Goal: Task Accomplishment & Management: Manage account settings

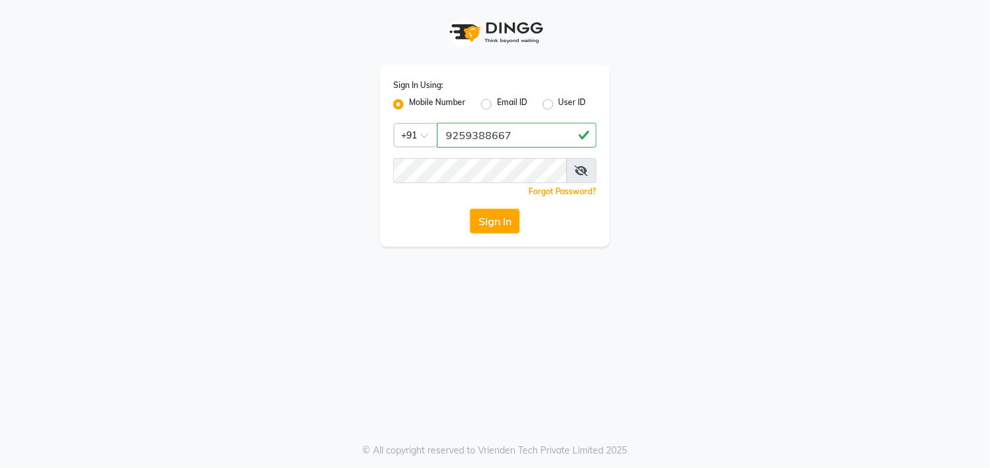
type input "9259388667"
click at [510, 222] on button "Sign In" at bounding box center [495, 221] width 50 height 25
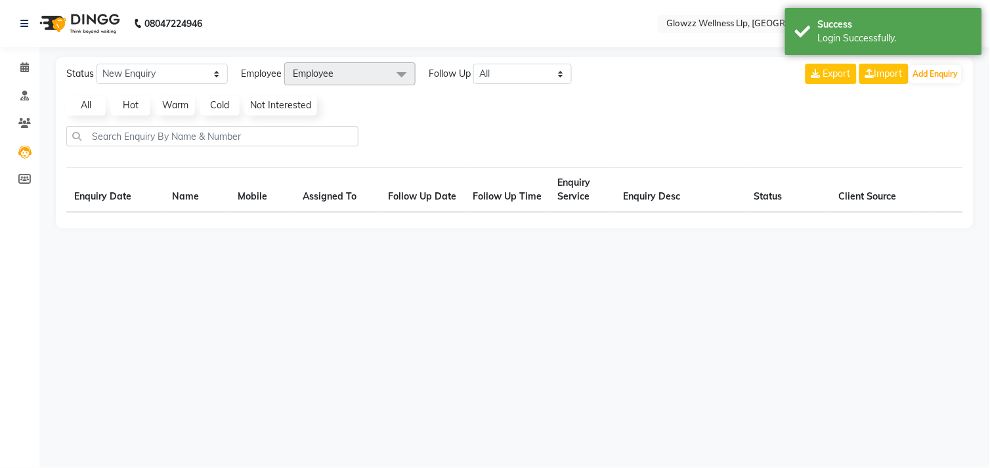
select select "en"
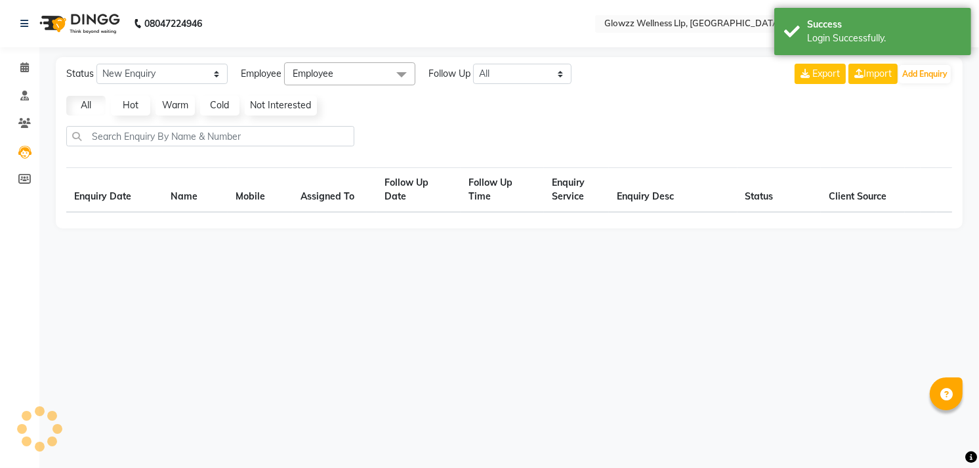
select select "10"
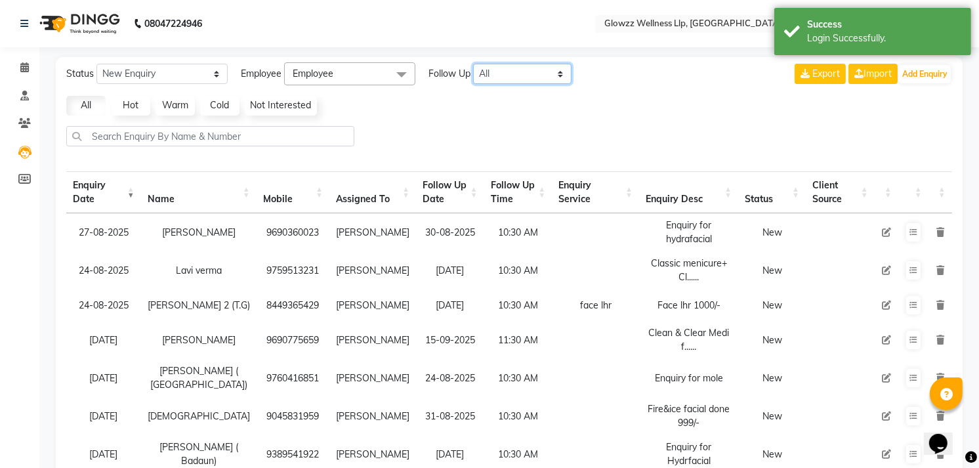
click at [491, 77] on select "All [DATE] [DATE] This Week This Month Custom" at bounding box center [522, 74] width 98 height 20
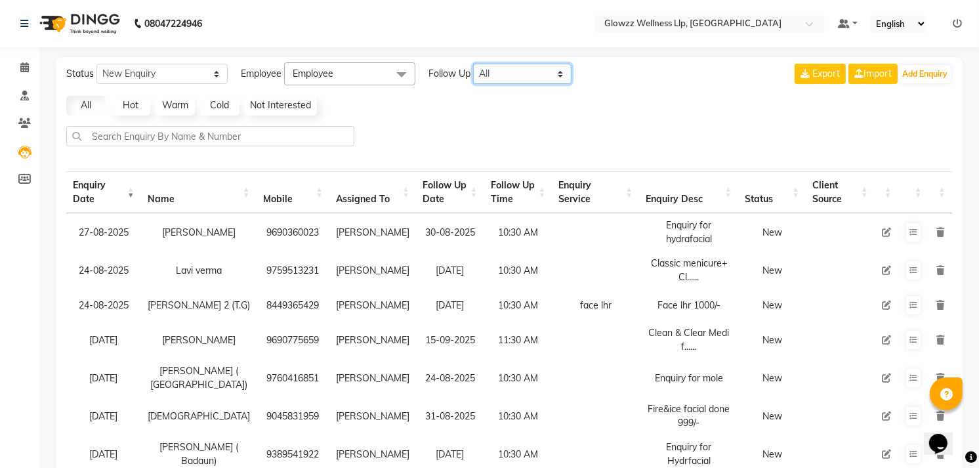
select select "[DATE]"
click at [474, 64] on select "All [DATE] [DATE] This Week This Month Custom" at bounding box center [522, 74] width 98 height 20
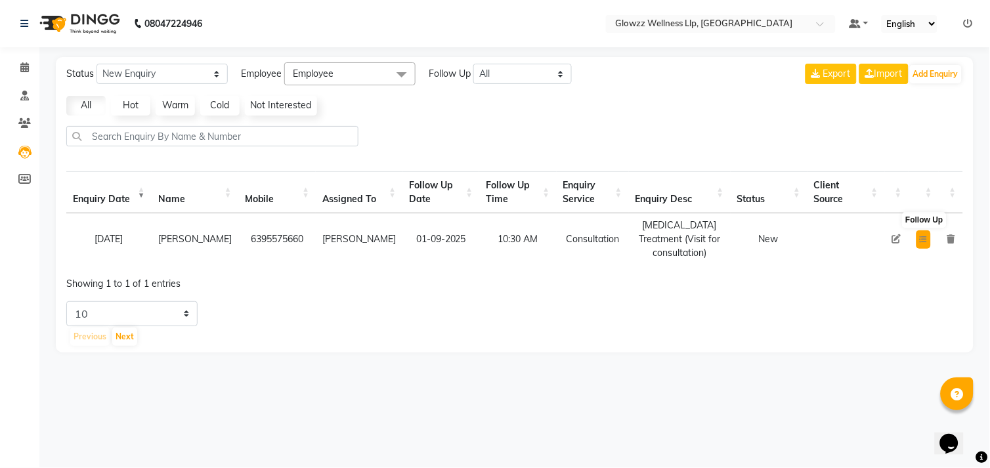
click at [926, 234] on button at bounding box center [923, 239] width 14 height 18
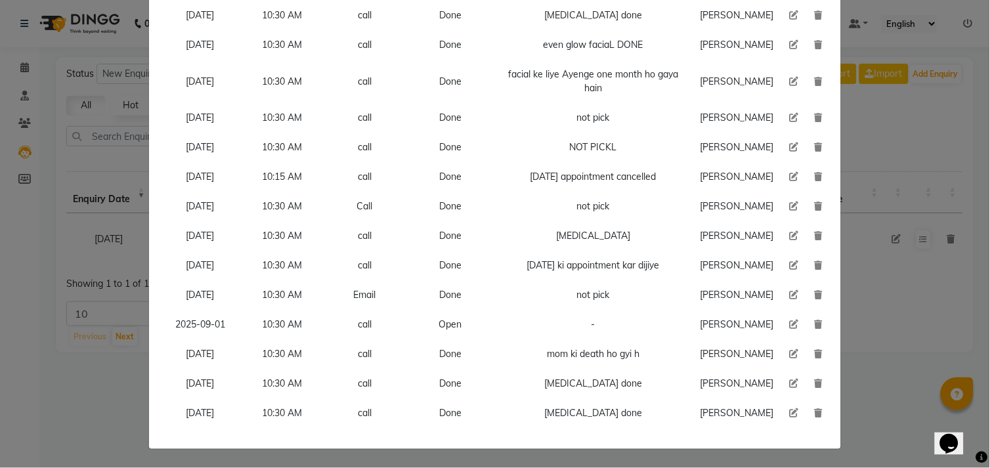
scroll to position [1283, 0]
click at [790, 320] on icon at bounding box center [794, 324] width 9 height 9
select select "2025-09-01"
select select "630"
select select "Open"
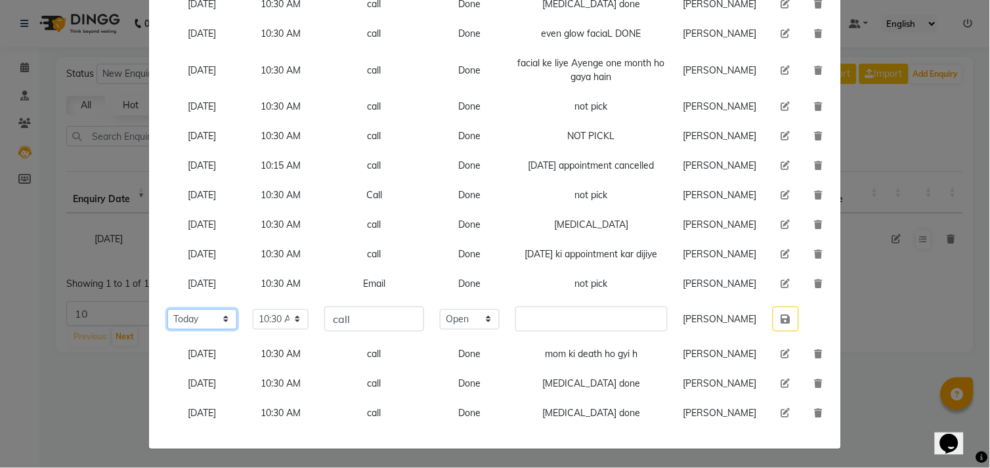
click at [237, 309] on select "Select [DATE] [DATE] [DATE] ([DATE]) [DATE] ([DATE]) [DATE] ([DATE]) [DATE] ([D…" at bounding box center [202, 319] width 70 height 20
select select "custom_date"
click at [167, 309] on select "Select [DATE] [DATE] [DATE] ([DATE]) [DATE] ([DATE]) [DATE] ([DATE]) [DATE] ([D…" at bounding box center [202, 319] width 70 height 20
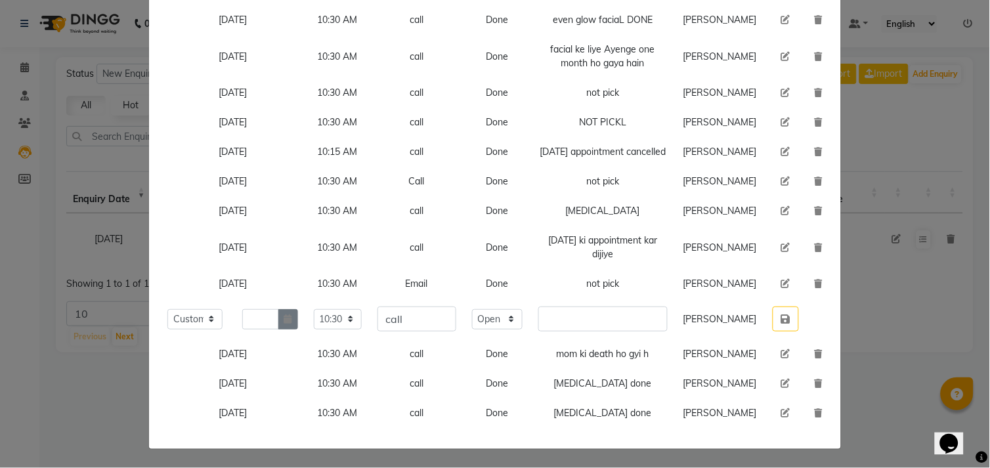
click at [298, 309] on button "button" at bounding box center [288, 319] width 20 height 20
select select "9"
select select "2025"
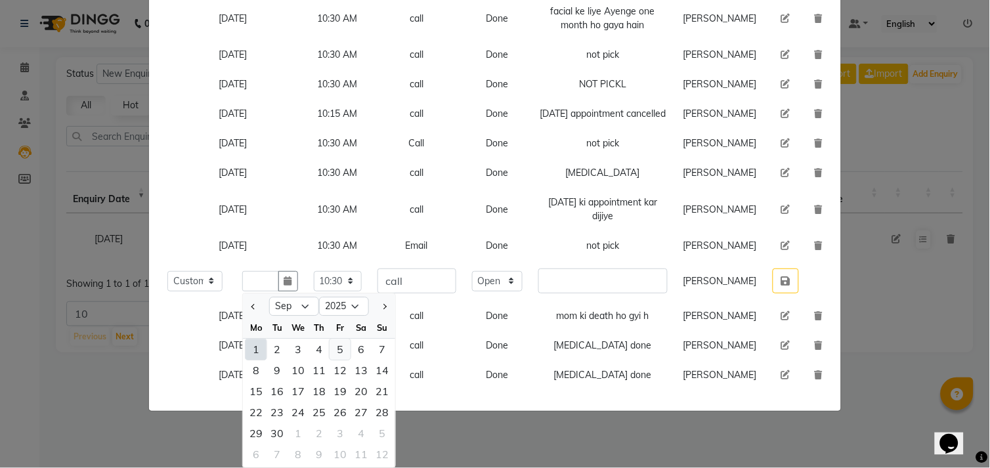
click at [351, 352] on div "5" at bounding box center [340, 349] width 21 height 21
type input "[DATE]"
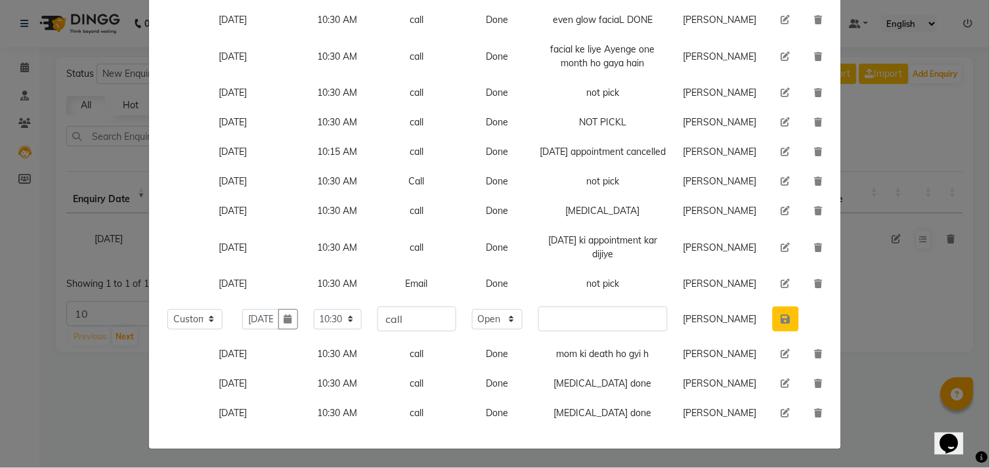
click at [781, 314] on icon "button" at bounding box center [785, 319] width 9 height 11
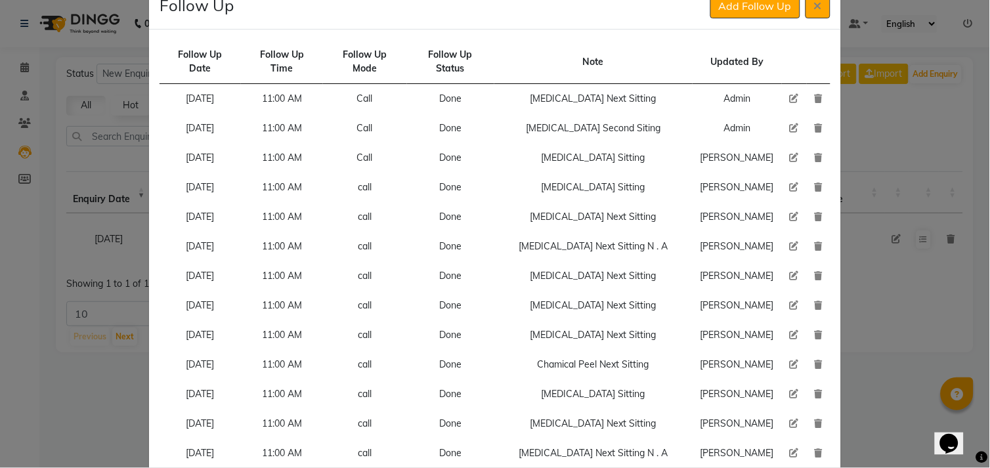
scroll to position [0, 0]
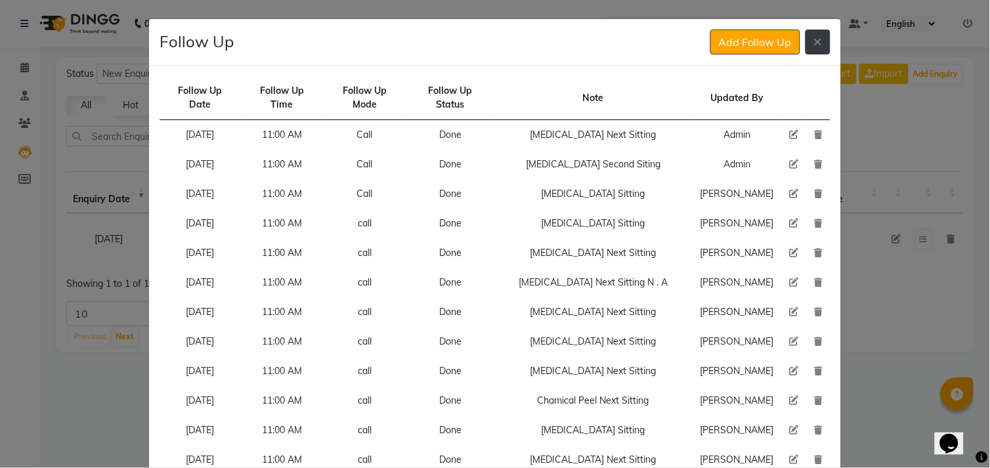
drag, startPoint x: 744, startPoint y: 194, endPoint x: 821, endPoint y: 43, distance: 170.3
click at [821, 43] on button at bounding box center [817, 42] width 25 height 25
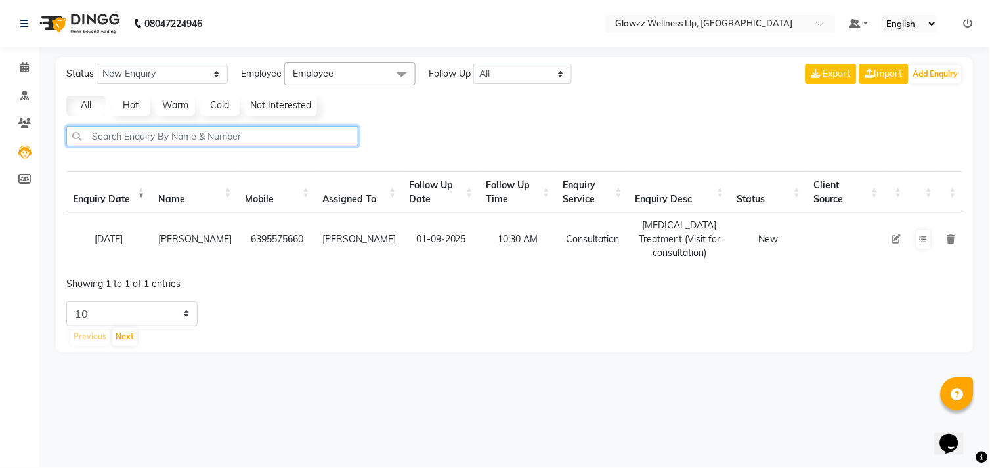
click at [280, 135] on input "text" at bounding box center [212, 136] width 292 height 20
paste input "8755172788"
type input "8755172788"
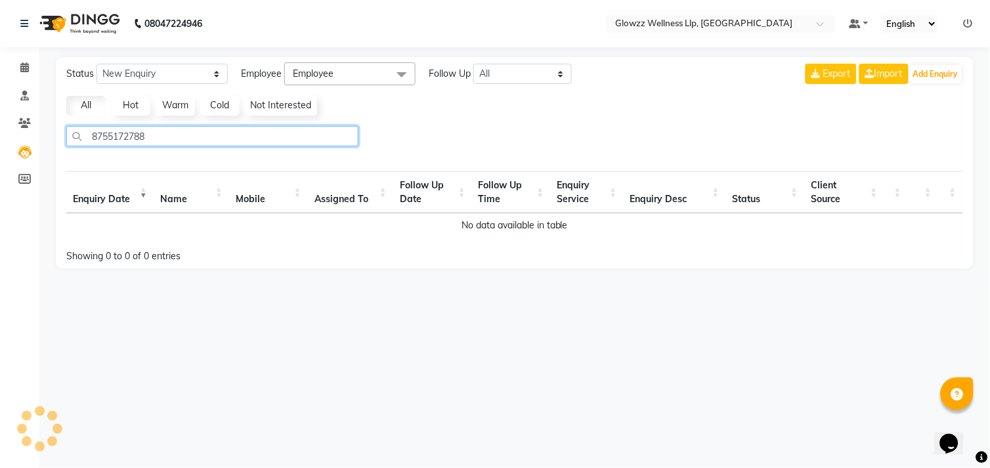
select select "10"
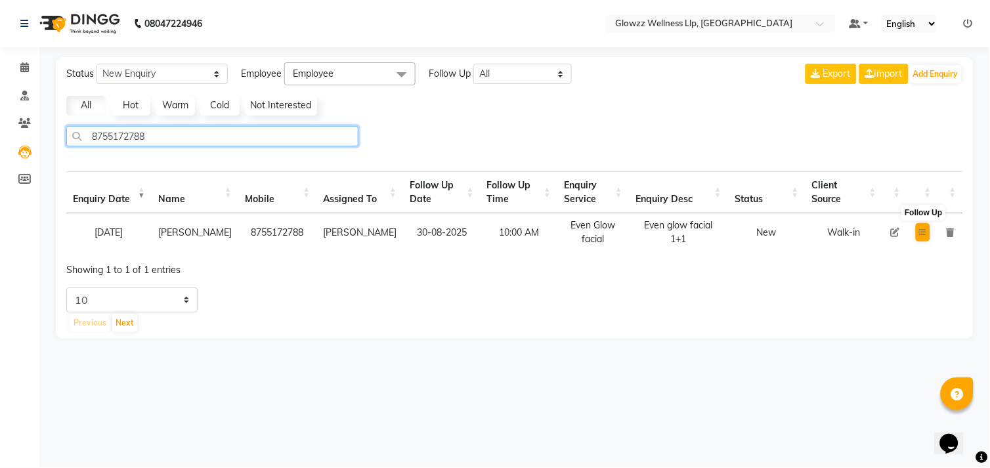
type input "8755172788"
click at [927, 226] on button at bounding box center [923, 232] width 14 height 18
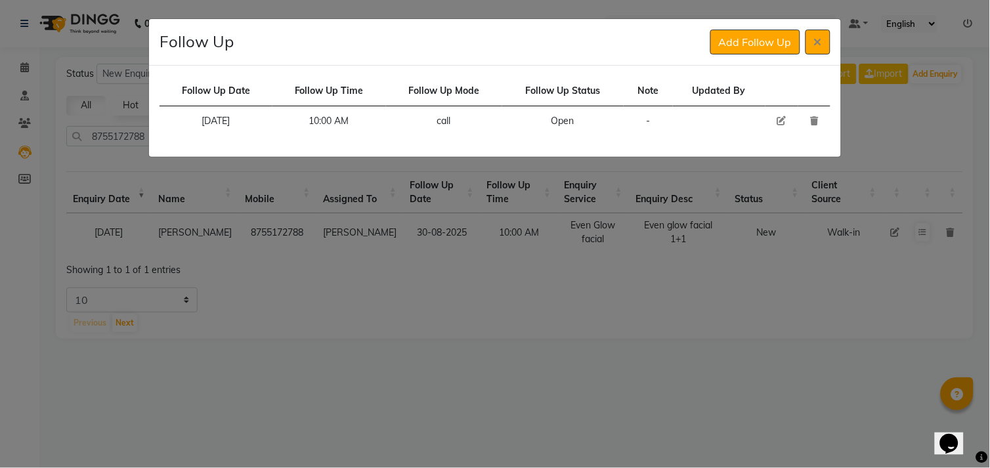
click at [782, 119] on icon at bounding box center [781, 120] width 9 height 9
select select "600"
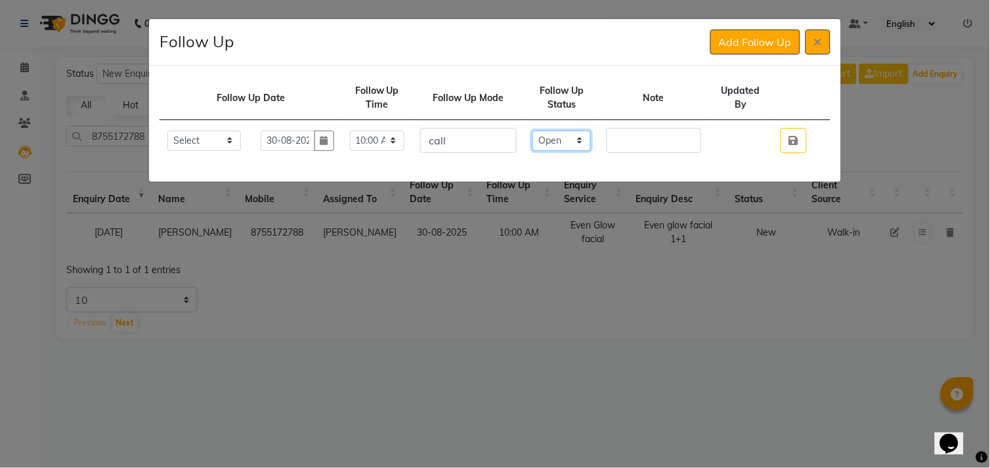
click at [582, 142] on select "Select Open Pending Done" at bounding box center [561, 141] width 58 height 20
select select "Done"
click at [540, 131] on select "Select Open Pending Done" at bounding box center [561, 141] width 58 height 20
click at [233, 133] on select "Select [DATE] [DATE] [DATE] ([DATE]) [DATE] ([DATE]) [DATE] ([DATE]) [DATE] ([D…" at bounding box center [204, 141] width 74 height 20
select select "2025-09-01"
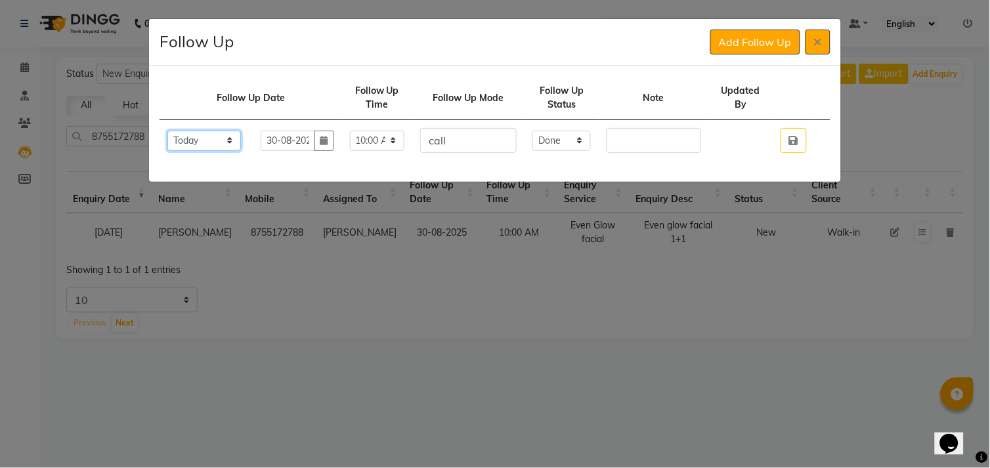
click at [167, 131] on select "Select [DATE] [DATE] [DATE] ([DATE]) [DATE] ([DATE]) [DATE] ([DATE]) [DATE] ([D…" at bounding box center [204, 141] width 74 height 20
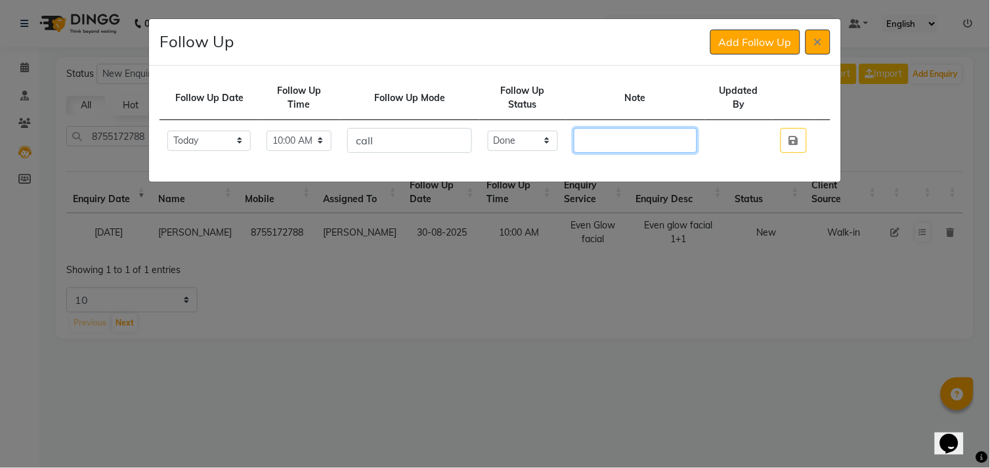
click at [625, 133] on input "text" at bounding box center [635, 140] width 123 height 25
paste input "Even glow facial 1+1 2nd facial done"
type input "Even glow facial 1+1 2nd facial done"
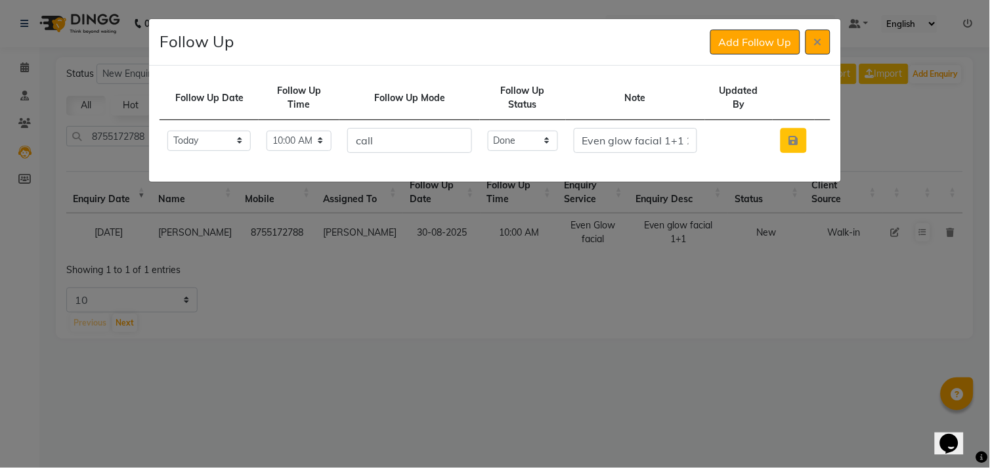
click at [788, 139] on button "button" at bounding box center [793, 140] width 26 height 25
click at [795, 146] on button "button" at bounding box center [793, 140] width 26 height 25
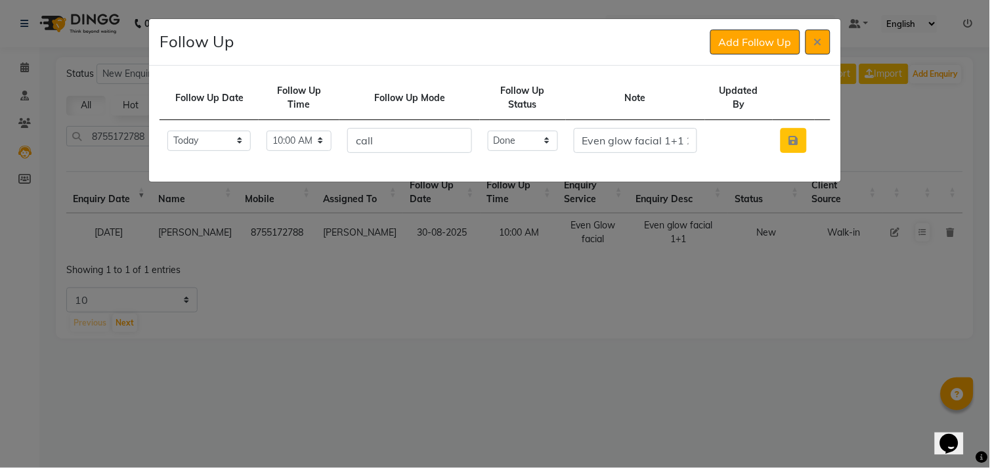
click at [795, 146] on button "button" at bounding box center [793, 140] width 26 height 25
click at [819, 37] on icon at bounding box center [818, 42] width 8 height 11
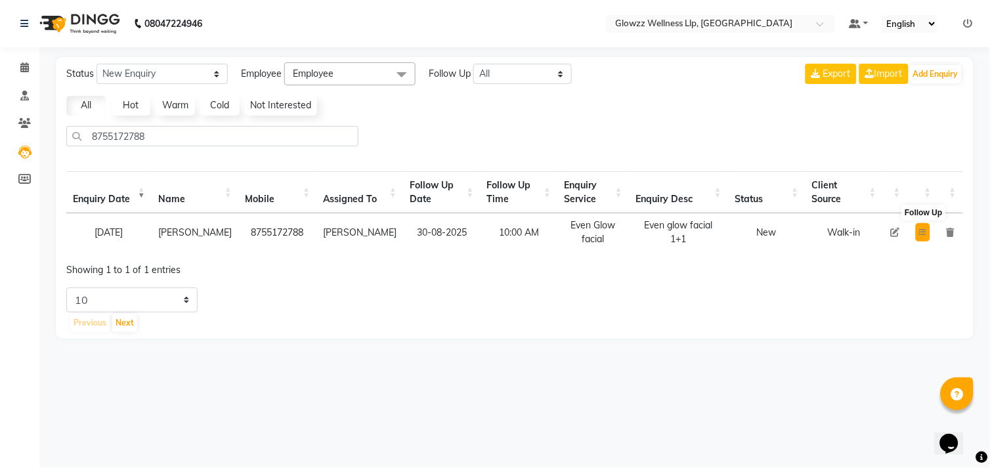
click at [922, 233] on icon at bounding box center [923, 232] width 8 height 8
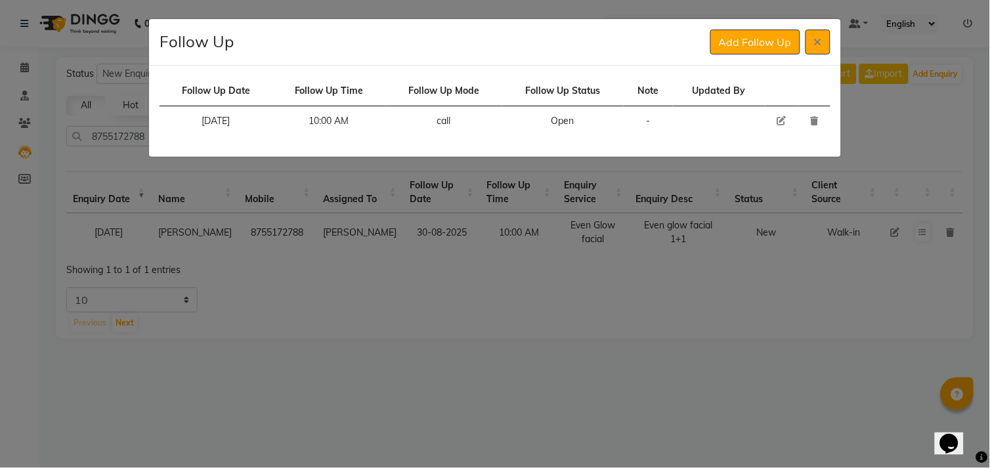
click at [785, 119] on icon at bounding box center [781, 120] width 9 height 9
select select "600"
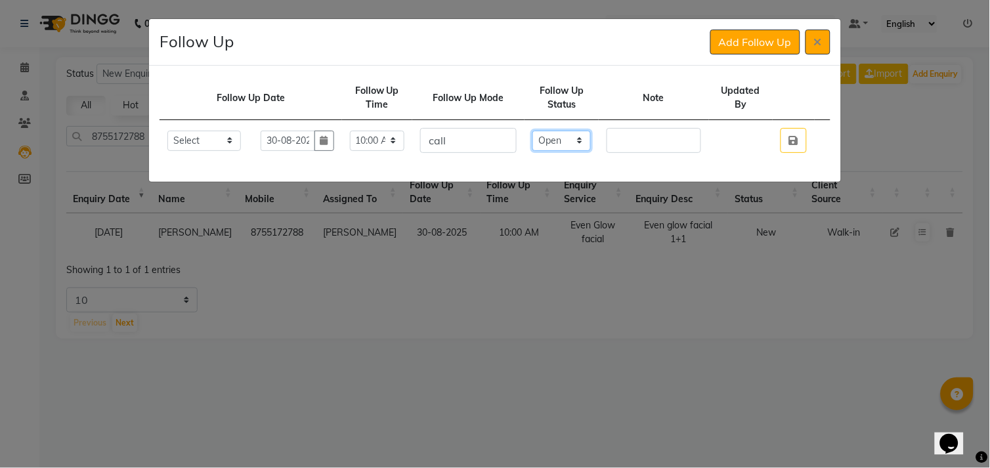
click at [575, 147] on select "Select Open Pending Done" at bounding box center [561, 141] width 58 height 20
click at [553, 227] on ngb-modal-window "Follow Up Add Follow Up Follow Up Date Follow Up Time Follow Up Mode Follow Up …" at bounding box center [495, 234] width 990 height 468
click at [563, 147] on select "Select Open Pending Done" at bounding box center [561, 141] width 58 height 20
select select "Done"
click at [540, 131] on select "Select Open Pending Done" at bounding box center [561, 141] width 58 height 20
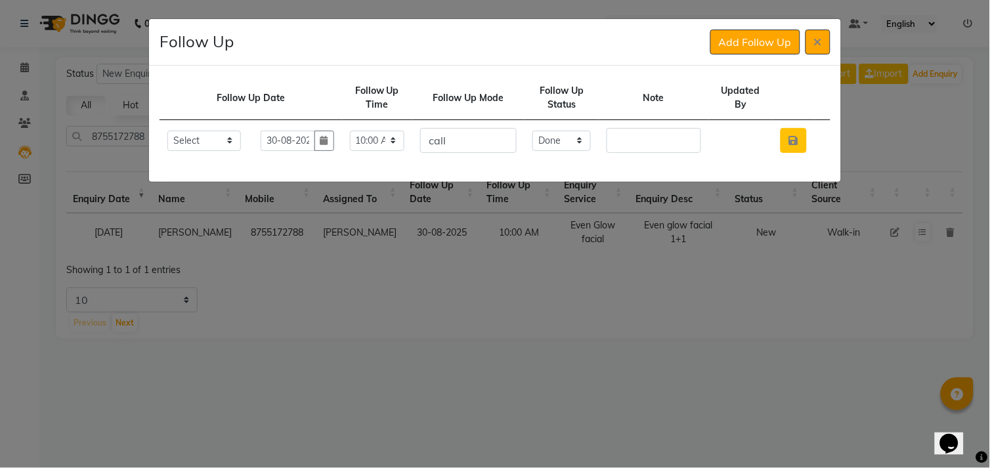
click at [793, 140] on icon "button" at bounding box center [793, 140] width 9 height 11
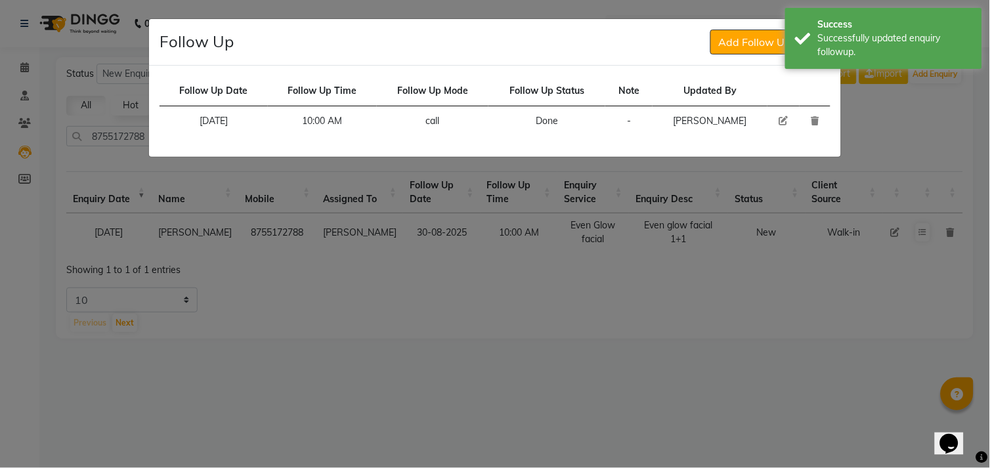
click at [779, 121] on icon at bounding box center [783, 120] width 9 height 9
select select "600"
select select "Done"
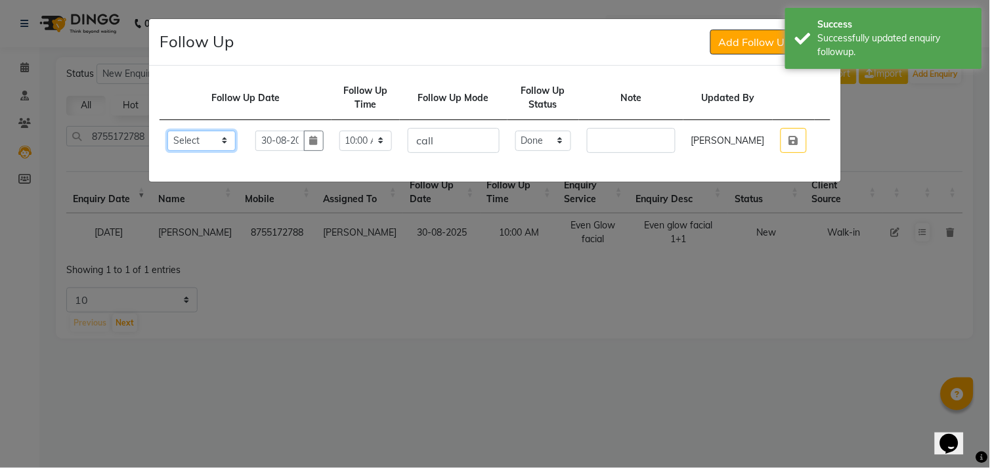
click at [236, 139] on select "Select [DATE] [DATE] [DATE] ([DATE]) [DATE] ([DATE]) [DATE] ([DATE]) [DATE] ([D…" at bounding box center [201, 141] width 68 height 20
select select "2025-09-01"
click at [167, 131] on select "Select [DATE] [DATE] [DATE] ([DATE]) [DATE] ([DATE]) [DATE] ([DATE]) [DATE] ([D…" at bounding box center [201, 141] width 68 height 20
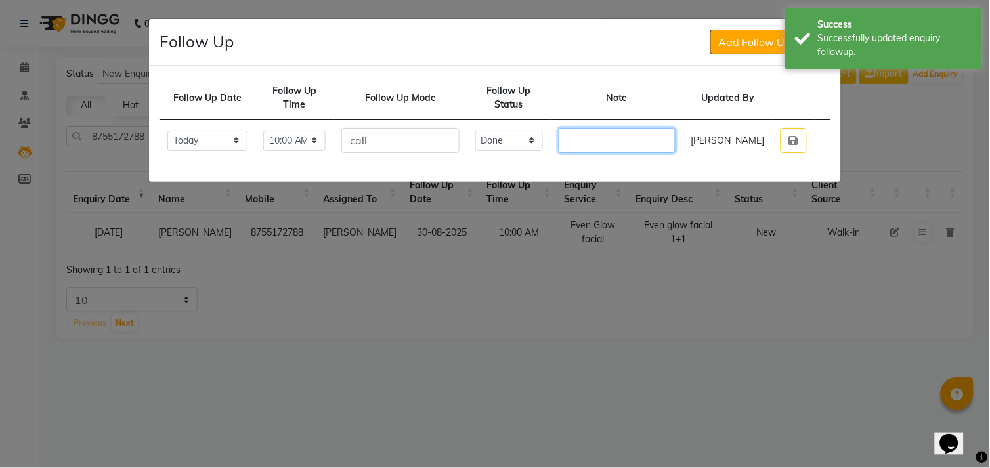
click at [601, 141] on input "text" at bounding box center [617, 140] width 117 height 25
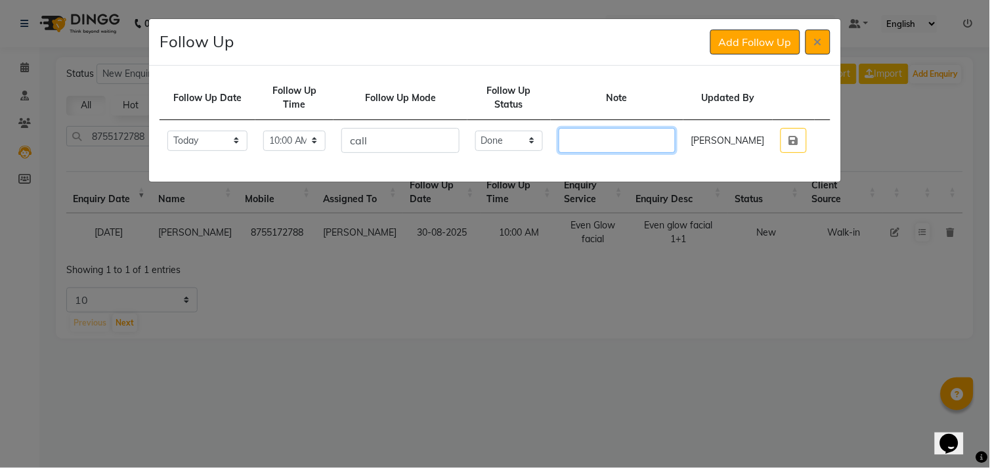
paste input "Even glow facial 1+1 2nd facial done"
type input "Even glow facial 1+1 2nd facial done"
click at [785, 142] on button "button" at bounding box center [793, 140] width 26 height 25
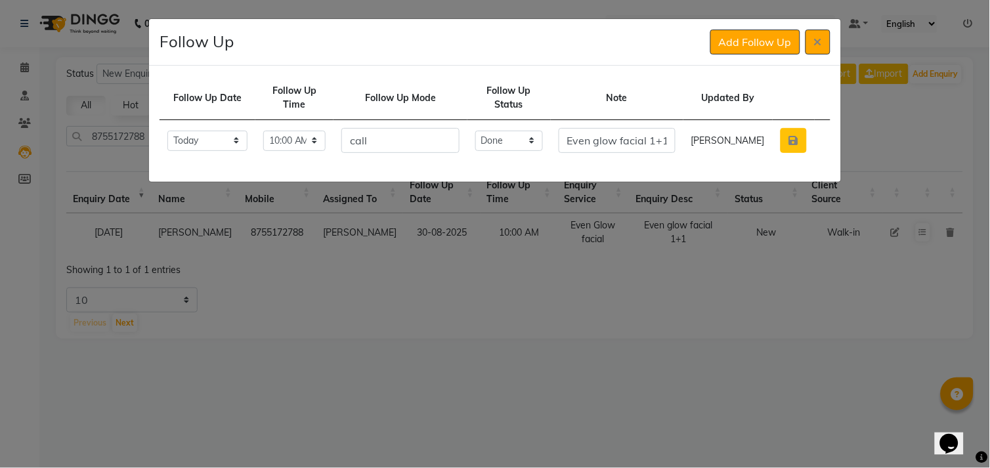
click at [797, 143] on icon "button" at bounding box center [793, 140] width 9 height 11
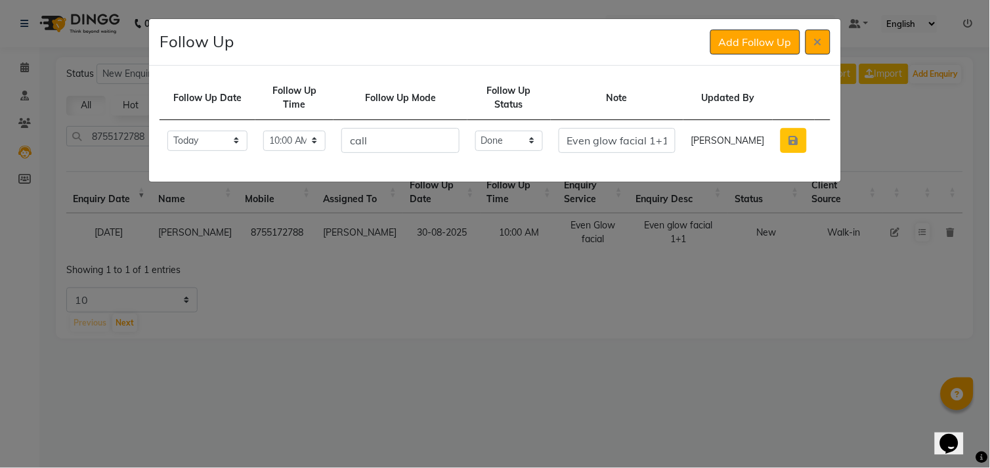
click at [797, 143] on icon "button" at bounding box center [793, 140] width 9 height 11
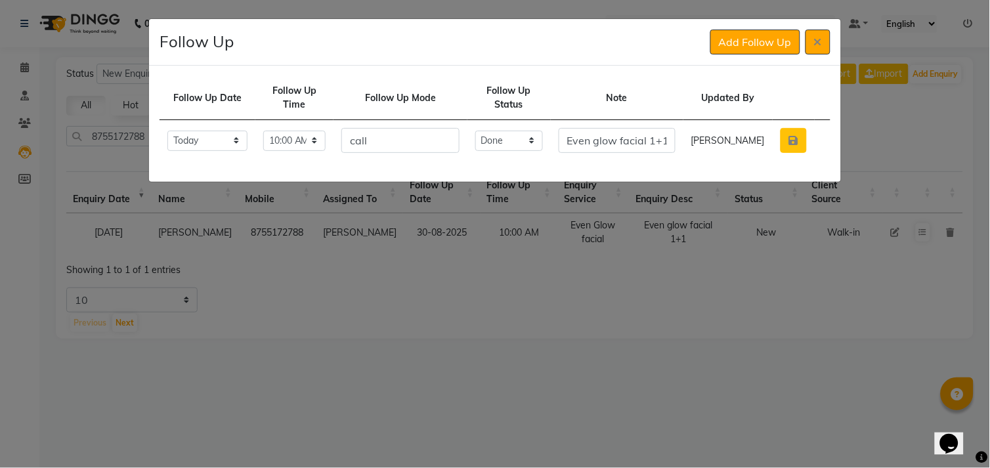
click at [797, 143] on icon "button" at bounding box center [793, 140] width 9 height 11
drag, startPoint x: 821, startPoint y: 26, endPoint x: 817, endPoint y: 38, distance: 12.5
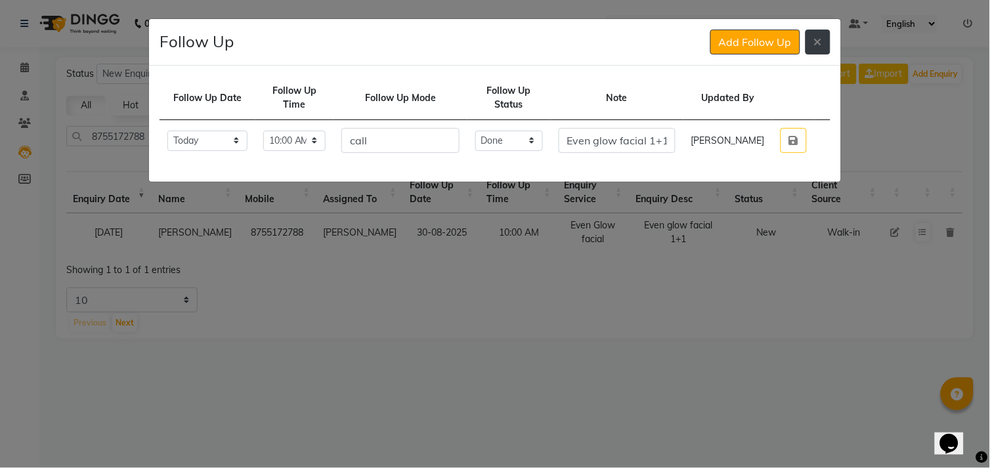
click at [817, 38] on div "Follow Up Add Follow Up" at bounding box center [495, 42] width 692 height 47
click at [817, 38] on icon at bounding box center [818, 42] width 8 height 11
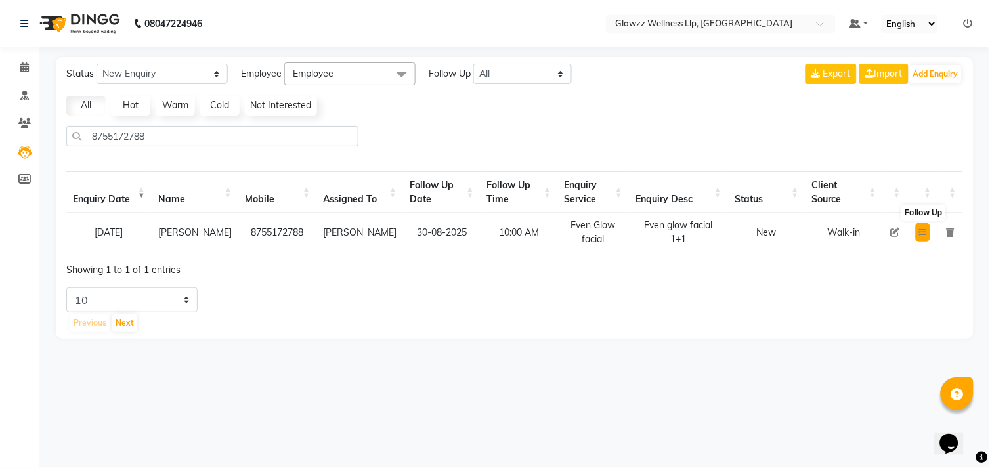
click at [924, 226] on button at bounding box center [923, 232] width 14 height 18
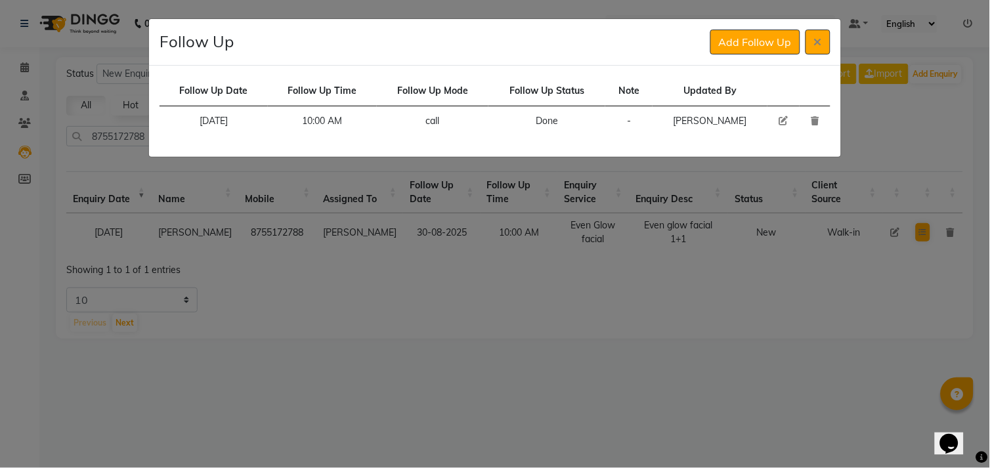
click at [924, 226] on ngb-modal-window "Follow Up Add Follow Up Follow Up Date Follow Up Time Follow Up Mode Follow Up …" at bounding box center [495, 234] width 990 height 468
click at [773, 40] on button "Add Follow Up" at bounding box center [755, 42] width 90 height 25
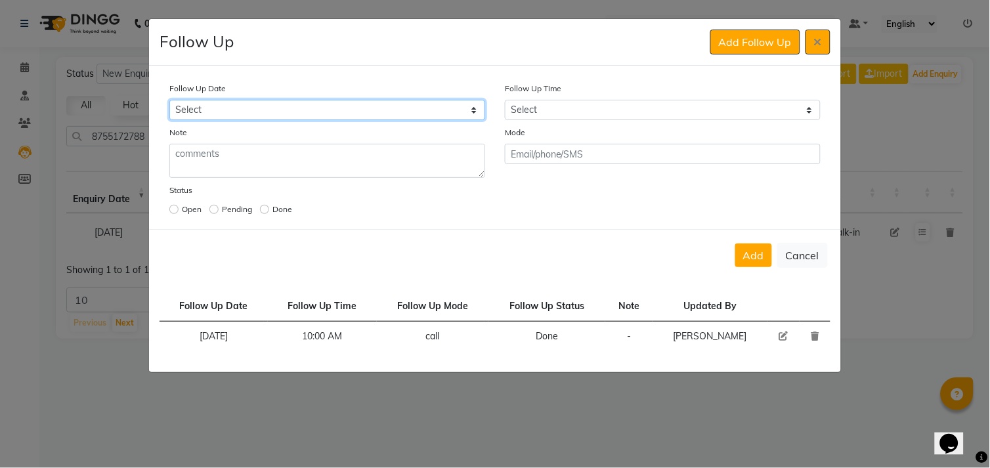
click at [452, 112] on select "Select [DATE] [DATE] [DATE] ([DATE]) [DATE] ([DATE]) [DATE] ([DATE]) [DATE] ([D…" at bounding box center [327, 110] width 316 height 20
select select "2025-09-01"
click at [169, 100] on select "Select [DATE] [DATE] [DATE] ([DATE]) [DATE] ([DATE]) [DATE] ([DATE]) [DATE] ([D…" at bounding box center [327, 110] width 316 height 20
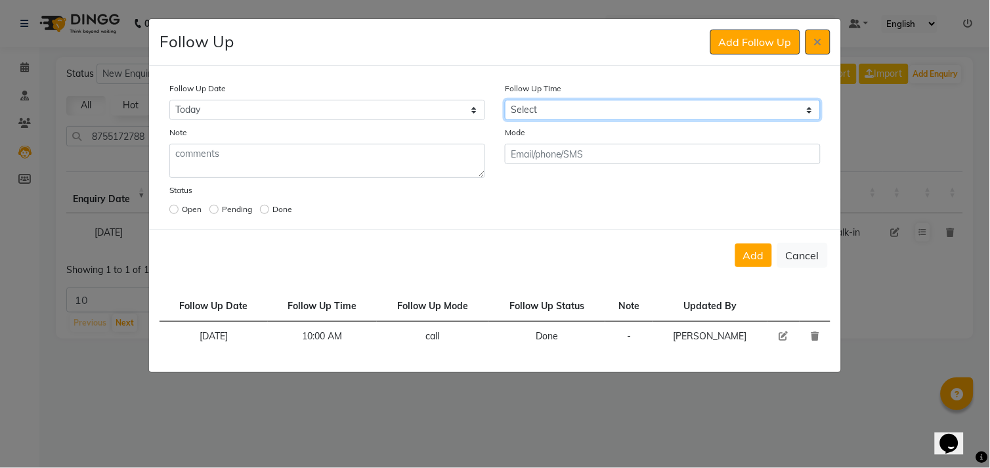
click at [612, 116] on select "Select 07:00 AM 07:15 AM 07:30 AM 07:45 AM 08:00 AM 08:15 AM 08:30 AM 08:45 AM …" at bounding box center [663, 110] width 316 height 20
select select "630"
click at [505, 100] on select "Select 07:00 AM 07:15 AM 07:30 AM 07:45 AM 08:00 AM 08:15 AM 08:30 AM 08:45 AM …" at bounding box center [663, 110] width 316 height 20
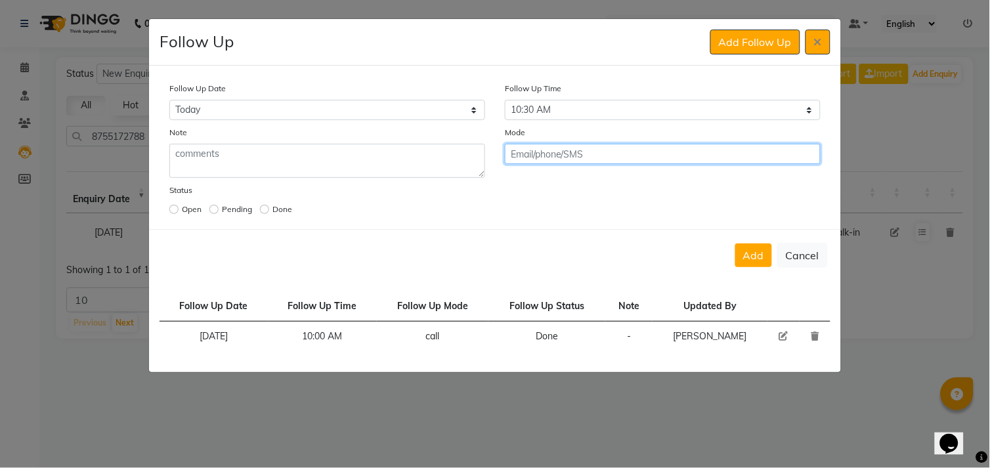
click at [580, 146] on input "text" at bounding box center [663, 154] width 316 height 20
type input "call"
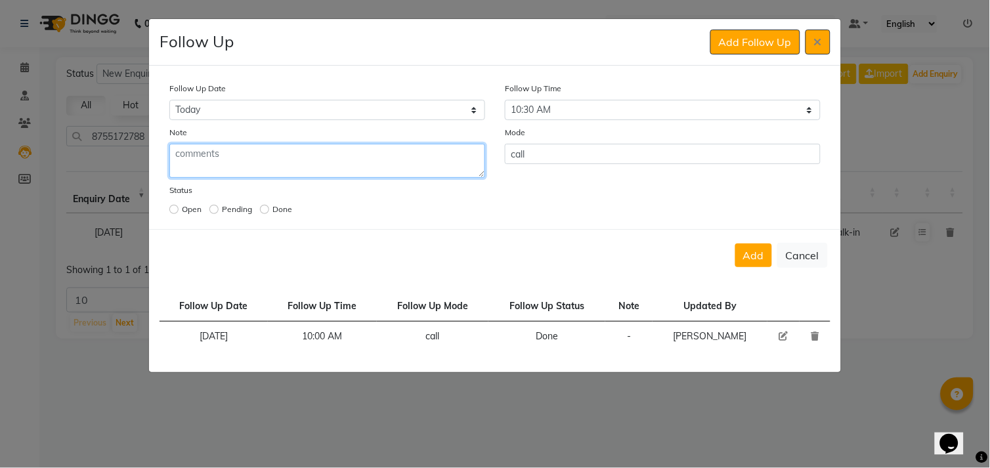
click at [448, 158] on textarea at bounding box center [327, 161] width 316 height 34
paste textarea "Even glow facial 1+1 2nd facial done"
type textarea "Even glow facial 1+1 2nd facial done"
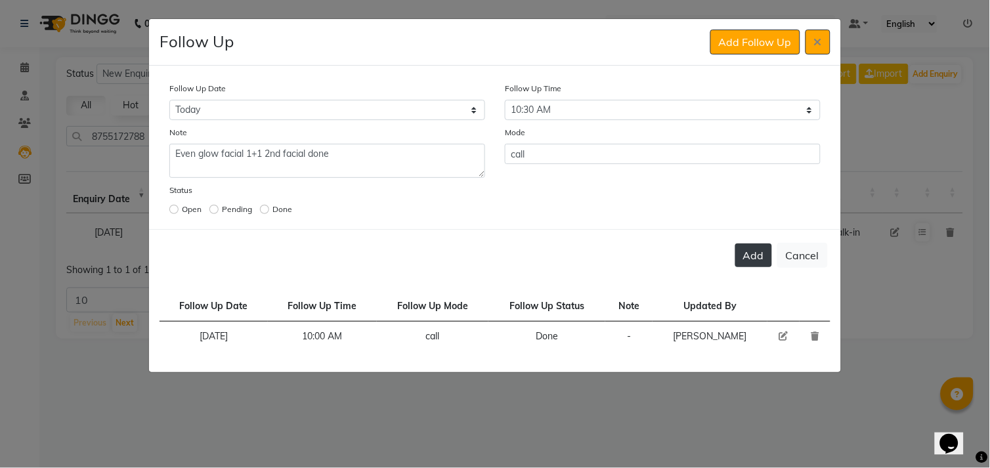
click at [763, 267] on button "Add" at bounding box center [753, 256] width 37 height 24
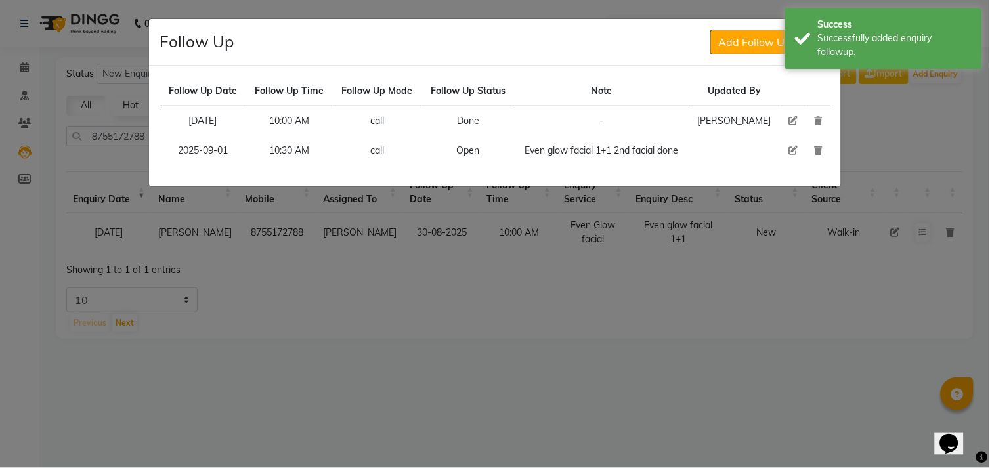
click at [817, 122] on icon at bounding box center [818, 120] width 8 height 9
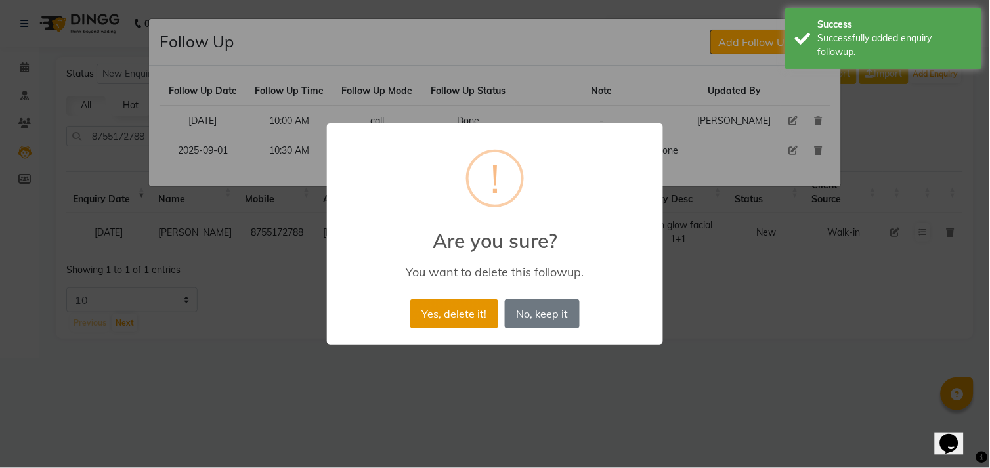
click at [458, 323] on button "Yes, delete it!" at bounding box center [454, 313] width 88 height 29
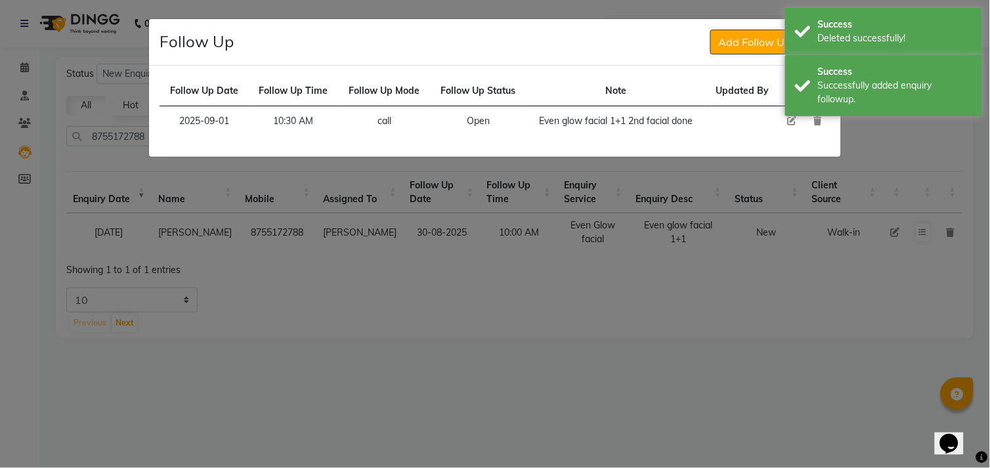
click at [790, 117] on icon at bounding box center [791, 120] width 9 height 9
select select "2025-09-01"
select select "630"
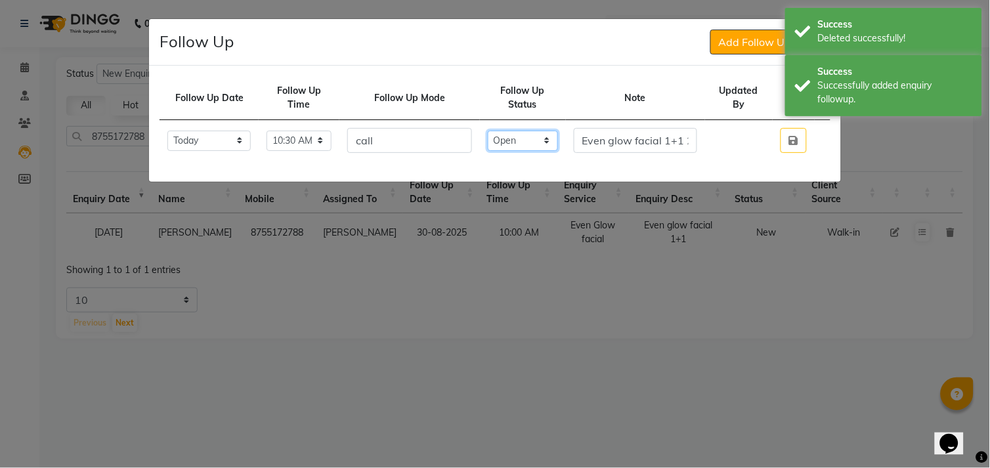
click at [549, 146] on select "Select Open Pending Done" at bounding box center [523, 141] width 70 height 20
select select "Done"
click at [502, 131] on select "Select Open Pending Done" at bounding box center [523, 141] width 70 height 20
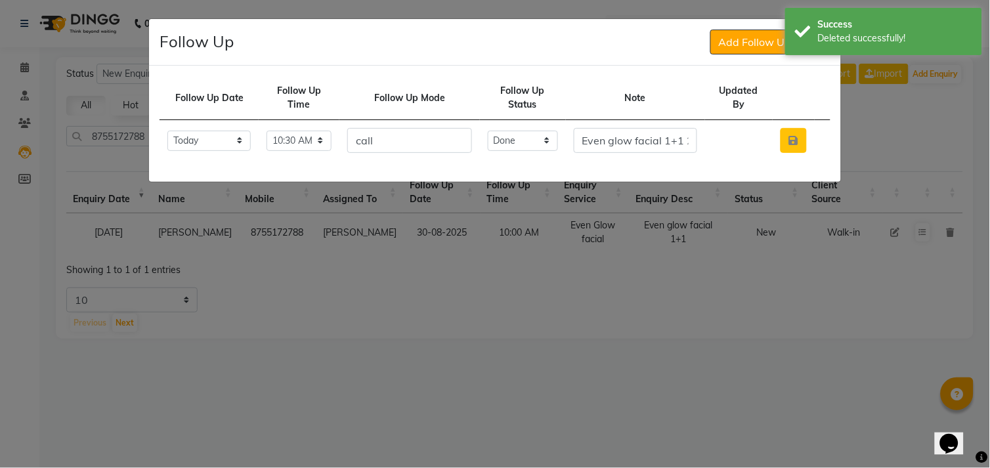
click at [795, 139] on icon "button" at bounding box center [793, 140] width 9 height 11
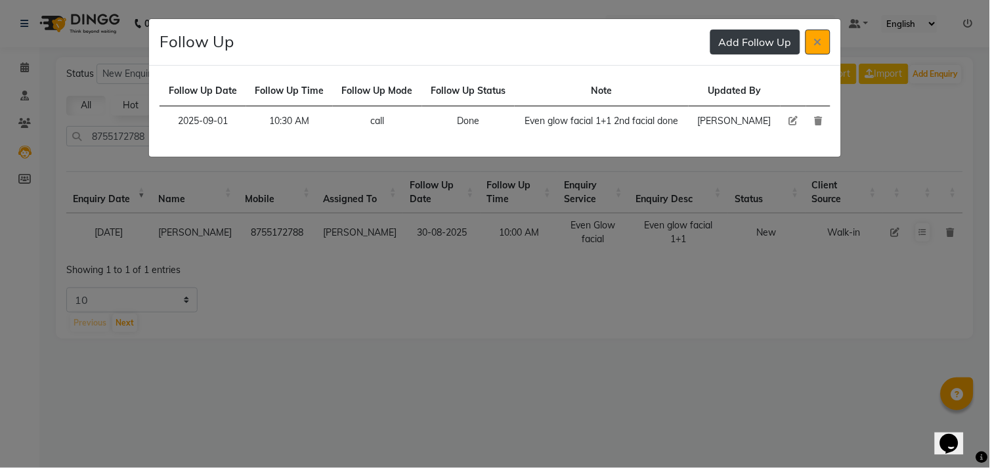
click at [756, 40] on button "Add Follow Up" at bounding box center [755, 42] width 90 height 25
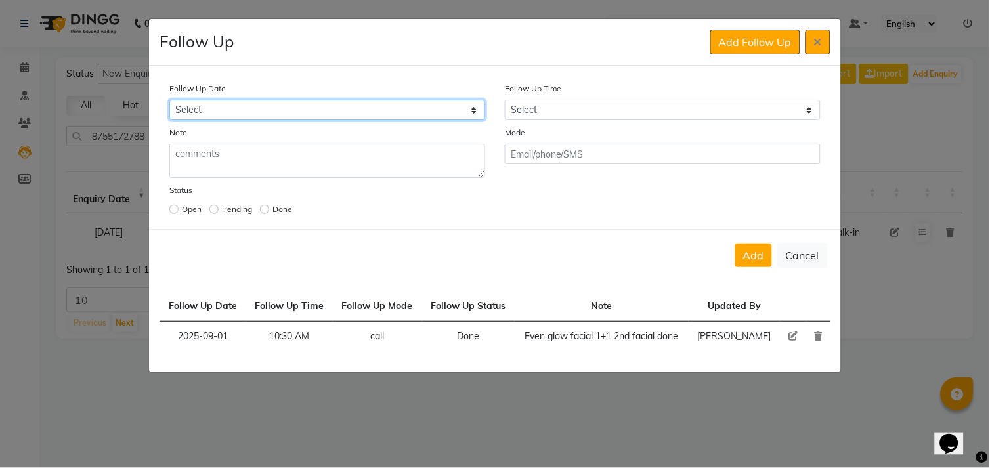
click at [469, 112] on select "Select [DATE] [DATE] [DATE] ([DATE]) [DATE] ([DATE]) [DATE] ([DATE]) [DATE] ([D…" at bounding box center [327, 110] width 316 height 20
select select "custom_date"
click at [169, 100] on select "Select [DATE] [DATE] [DATE] ([DATE]) [DATE] ([DATE]) [DATE] ([DATE]) [DATE] ([D…" at bounding box center [327, 110] width 316 height 20
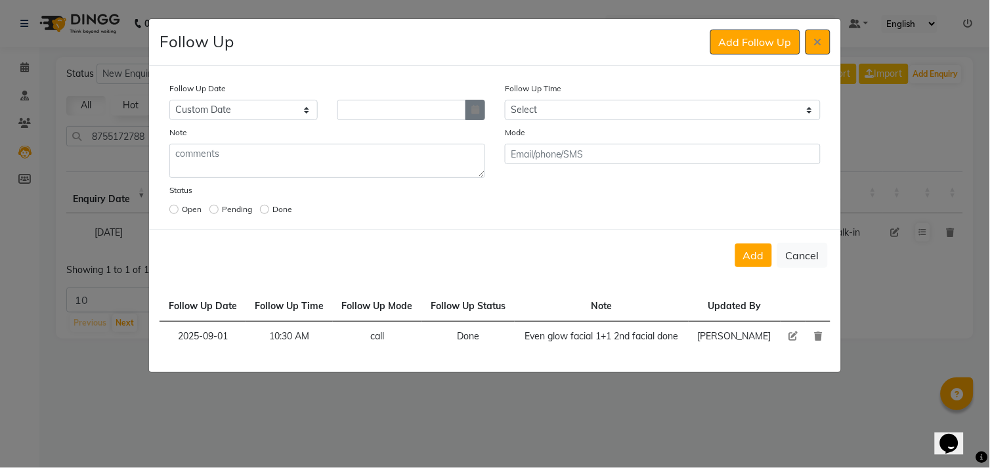
click at [473, 117] on button "button" at bounding box center [475, 110] width 20 height 20
select select "9"
select select "2025"
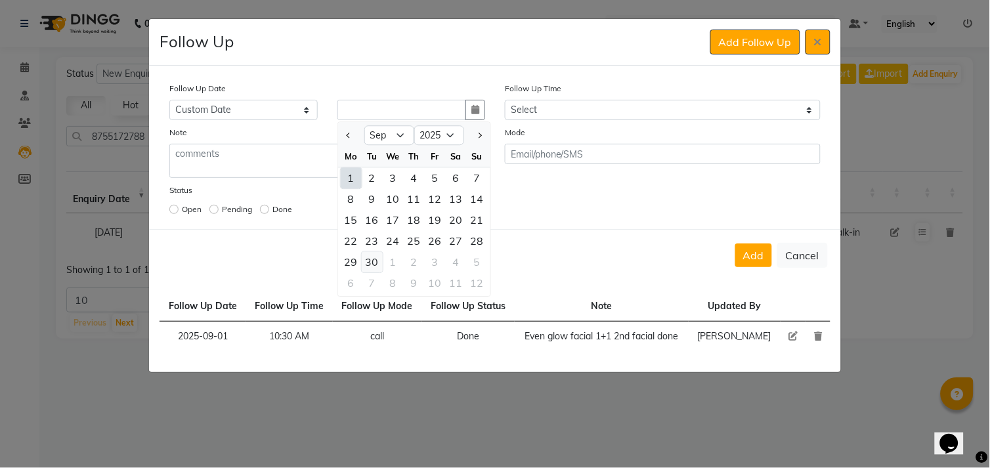
click at [375, 258] on div "30" at bounding box center [372, 261] width 21 height 21
type input "[DATE]"
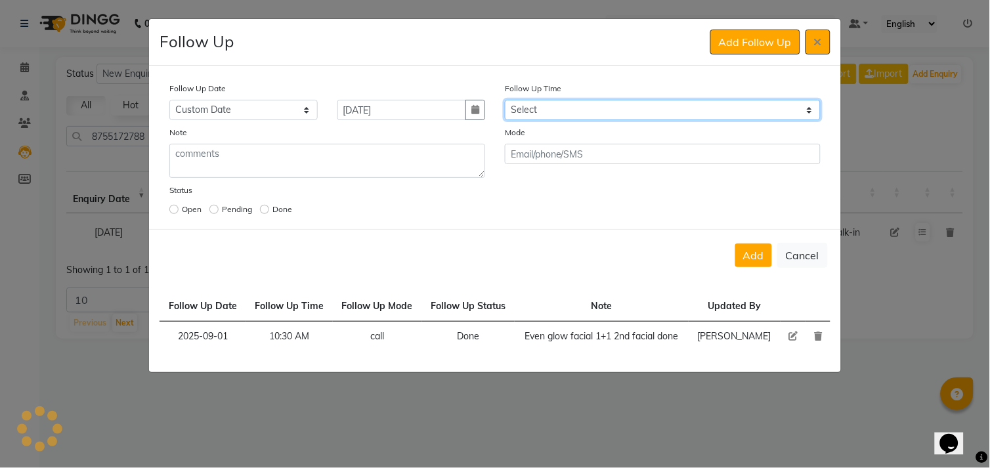
click at [534, 118] on select "Select 07:00 AM 07:15 AM 07:30 AM 07:45 AM 08:00 AM 08:15 AM 08:30 AM 08:45 AM …" at bounding box center [663, 110] width 316 height 20
select select "630"
click at [505, 100] on select "Select 07:00 AM 07:15 AM 07:30 AM 07:45 AM 08:00 AM 08:15 AM 08:30 AM 08:45 AM …" at bounding box center [663, 110] width 316 height 20
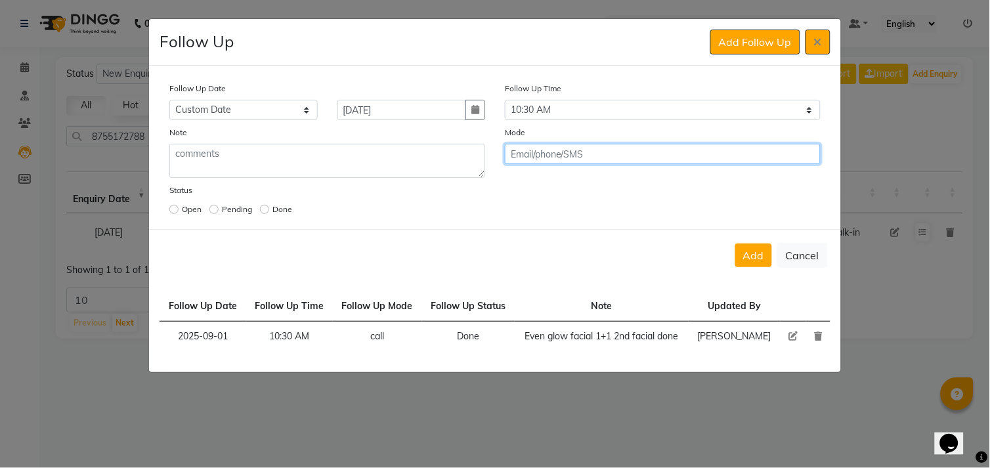
click at [572, 156] on input "text" at bounding box center [663, 154] width 316 height 20
type input "call"
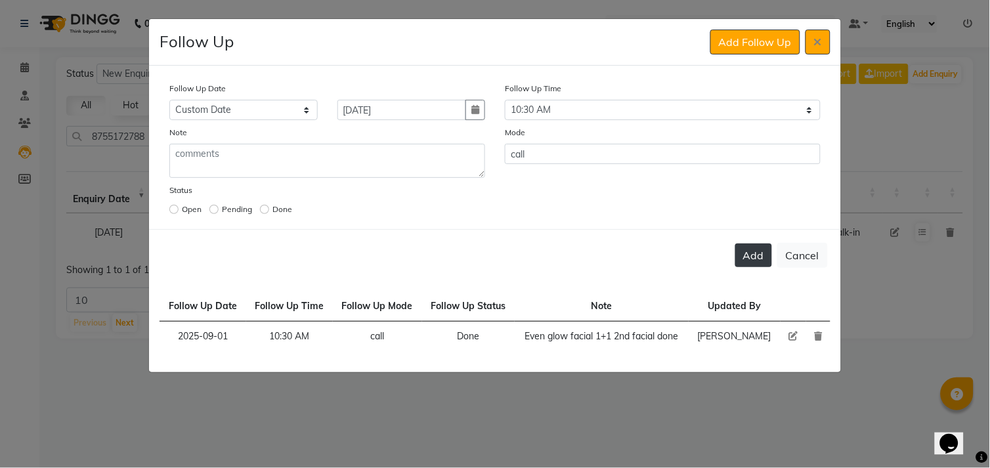
click at [746, 254] on button "Add" at bounding box center [753, 256] width 37 height 24
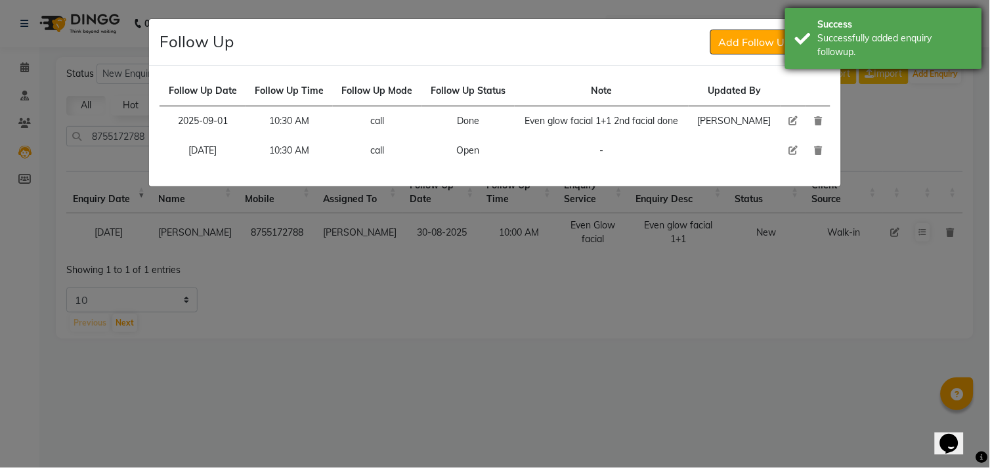
click at [821, 51] on div "Successfully added enquiry followup." at bounding box center [895, 46] width 154 height 28
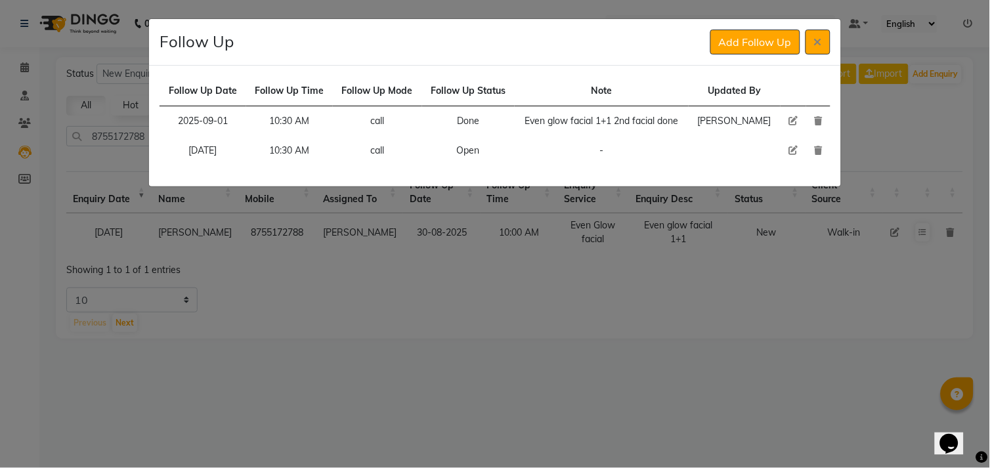
click at [815, 43] on icon at bounding box center [818, 42] width 8 height 11
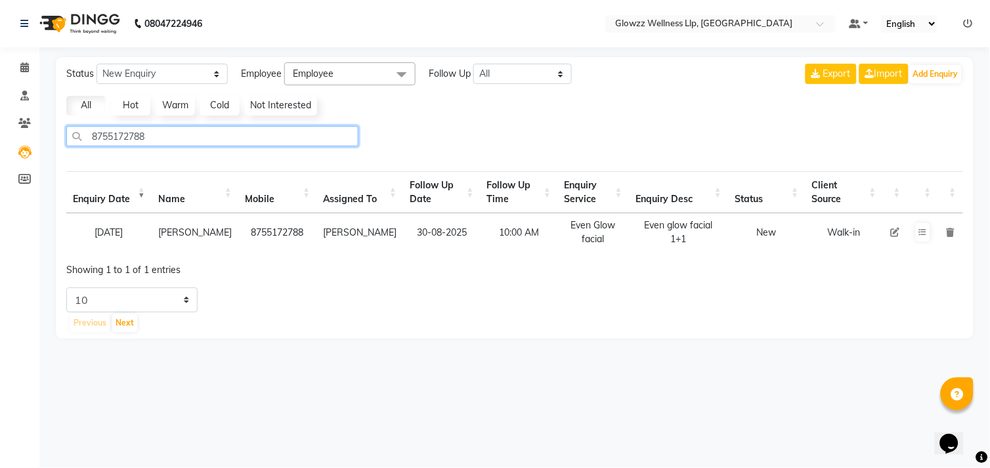
click at [295, 136] on input "8755172788" at bounding box center [212, 136] width 292 height 20
type input "v"
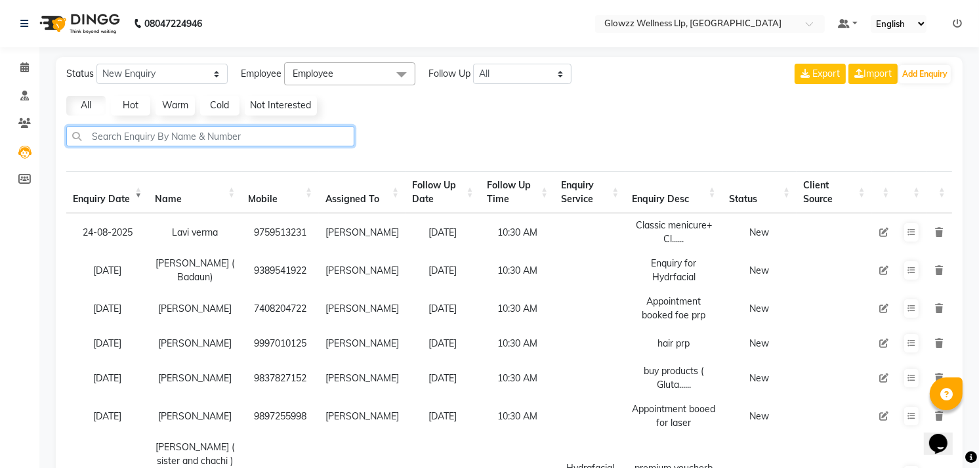
paste input "7900306038"
type input "7900306038"
select select "10"
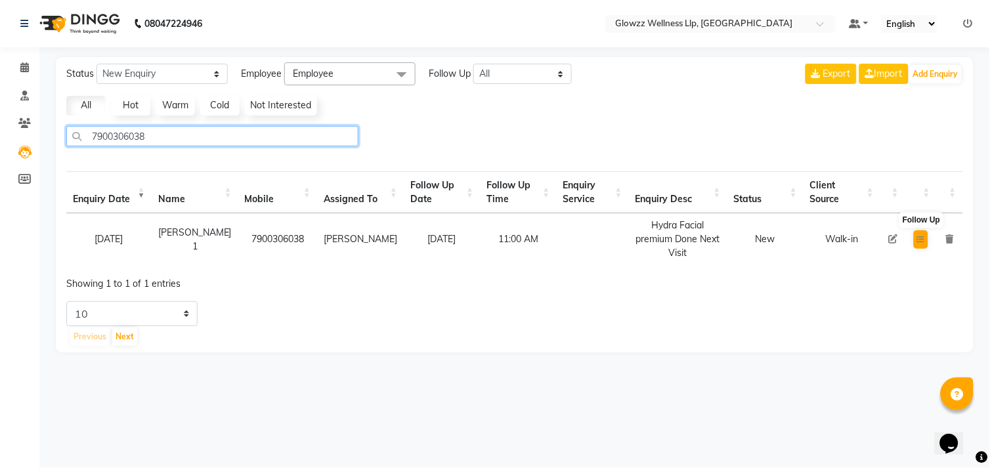
type input "7900306038"
click at [916, 245] on button at bounding box center [921, 239] width 14 height 18
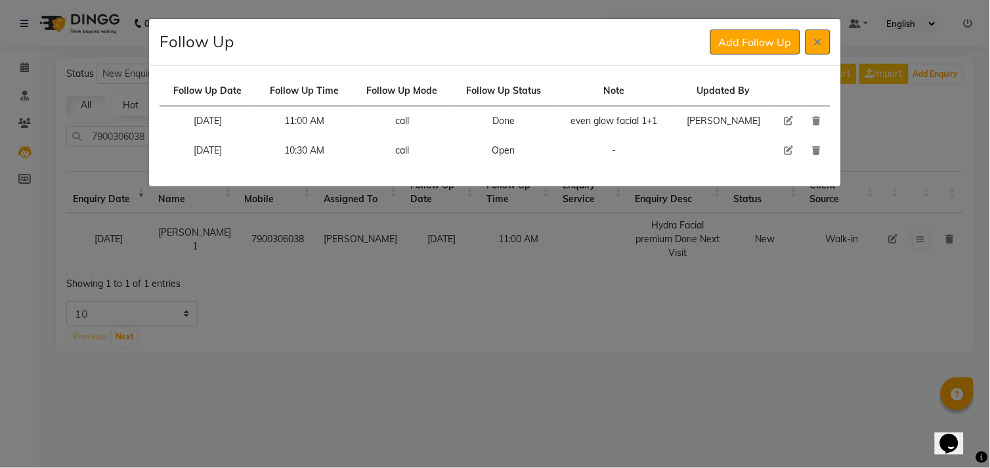
click at [818, 148] on icon at bounding box center [817, 150] width 8 height 9
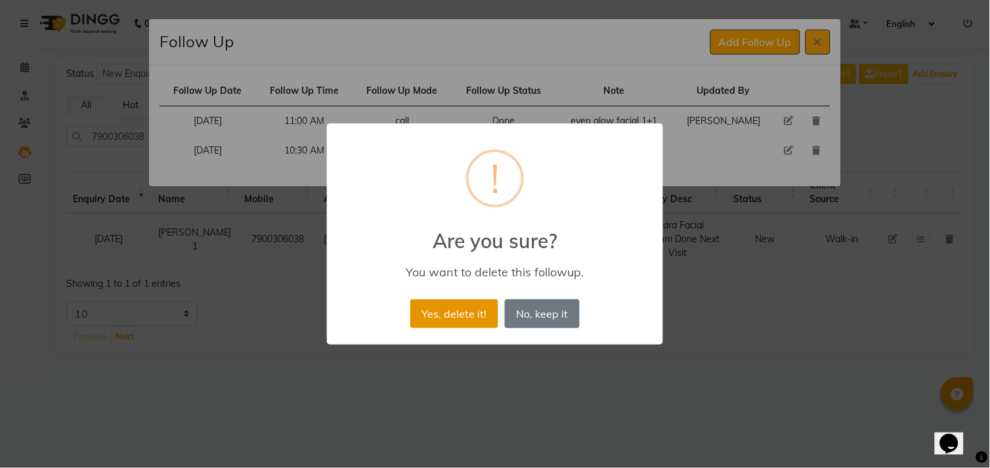
click at [451, 312] on button "Yes, delete it!" at bounding box center [454, 313] width 88 height 29
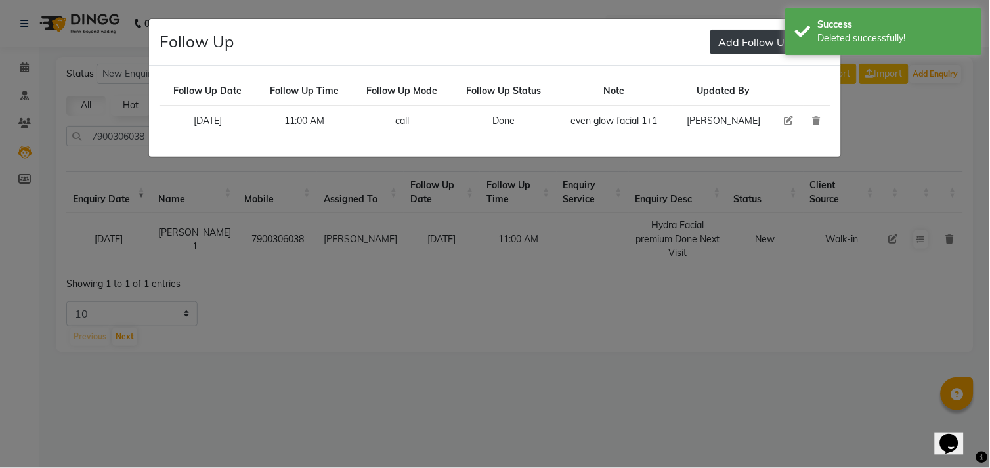
click at [747, 41] on button "Add Follow Up" at bounding box center [755, 42] width 90 height 25
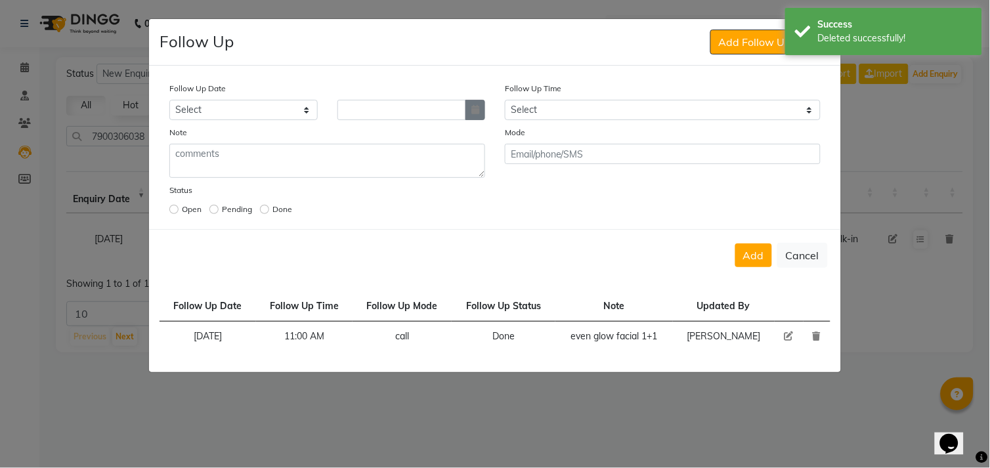
click at [475, 109] on icon "button" at bounding box center [475, 109] width 8 height 9
select select "9"
select select "2025"
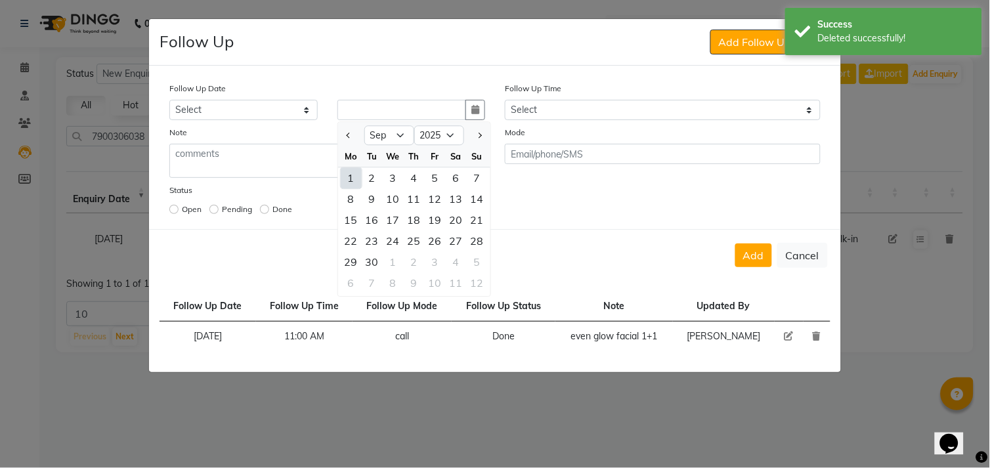
click at [354, 184] on div "1" at bounding box center [351, 177] width 21 height 21
type input "01-09-2025"
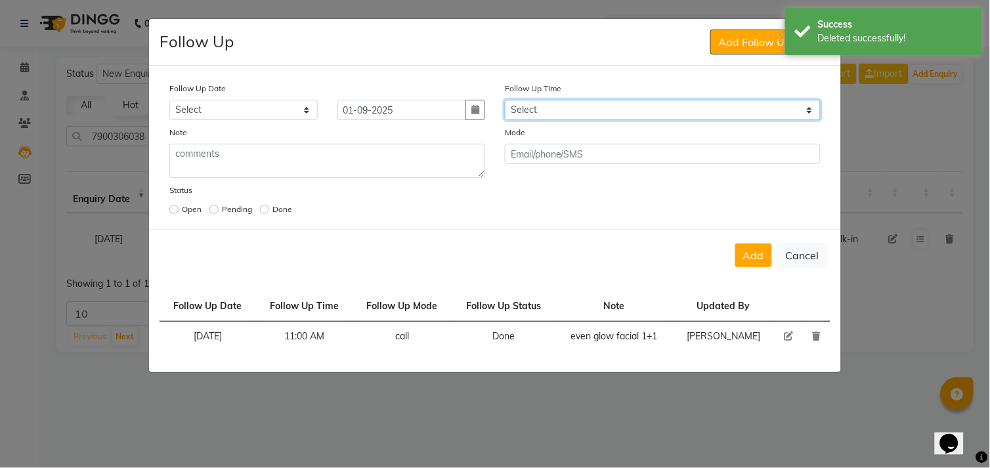
click at [523, 114] on select "Select 07:00 AM 07:15 AM 07:30 AM 07:45 AM 08:00 AM 08:15 AM 08:30 AM 08:45 AM …" at bounding box center [663, 110] width 316 height 20
select select "630"
click at [505, 100] on select "Select 07:00 AM 07:15 AM 07:30 AM 07:45 AM 08:00 AM 08:15 AM 08:30 AM 08:45 AM …" at bounding box center [663, 110] width 316 height 20
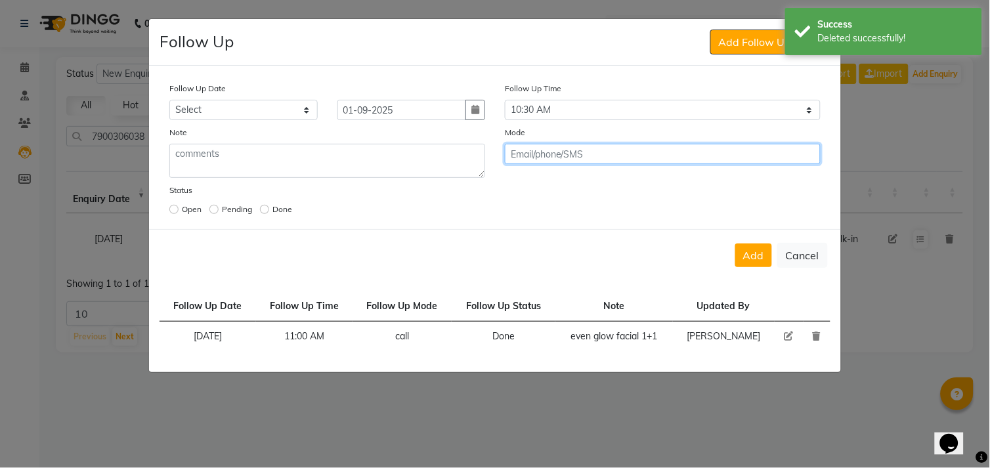
click at [602, 154] on input "text" at bounding box center [663, 154] width 316 height 20
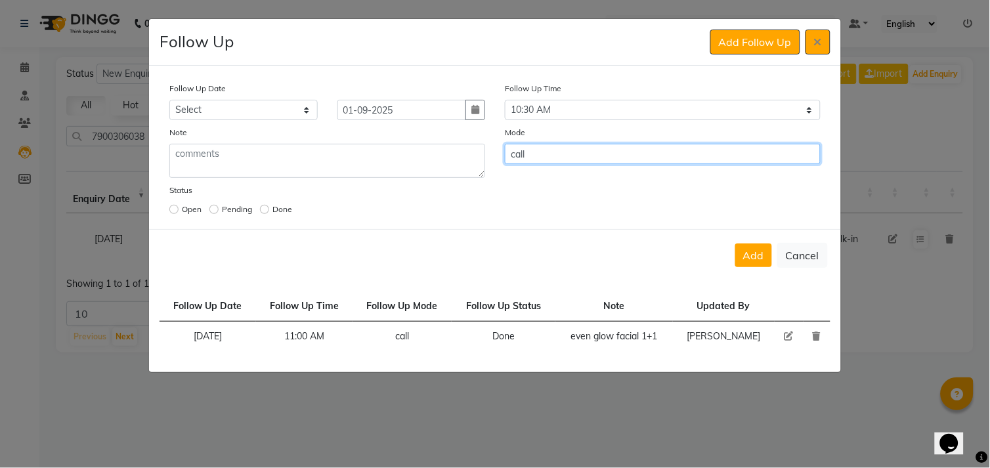
type input "call"
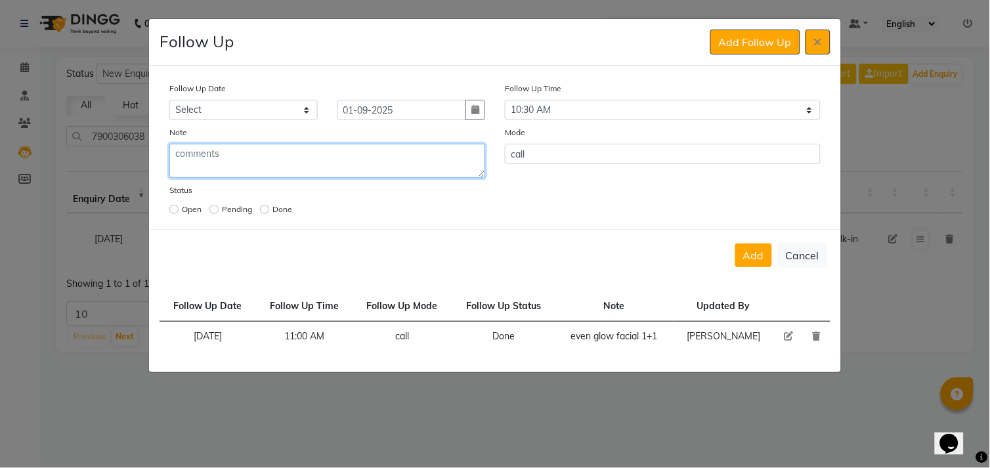
click at [467, 167] on textarea at bounding box center [327, 161] width 316 height 34
type textarea "even glow facial 1+1 2nd facial done"
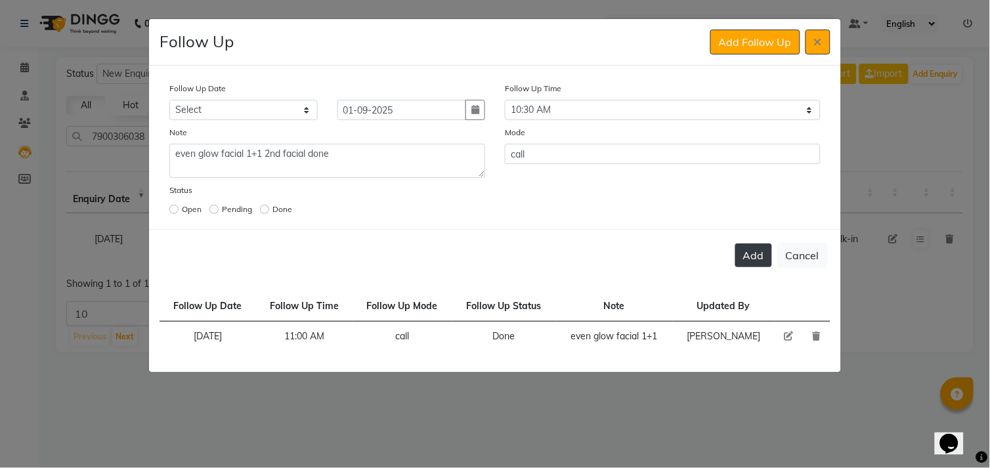
click at [767, 257] on button "Add" at bounding box center [753, 256] width 37 height 24
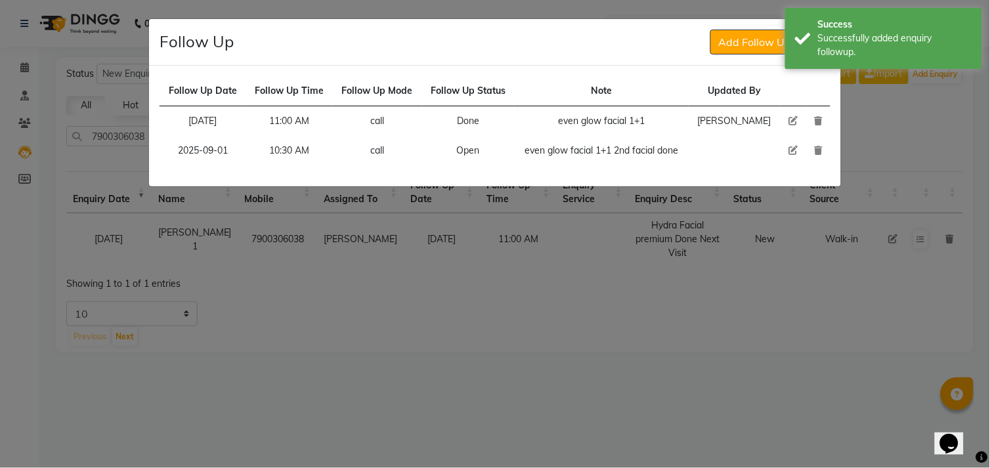
click at [793, 152] on icon at bounding box center [792, 150] width 9 height 9
select select "2025-09-01"
select select "630"
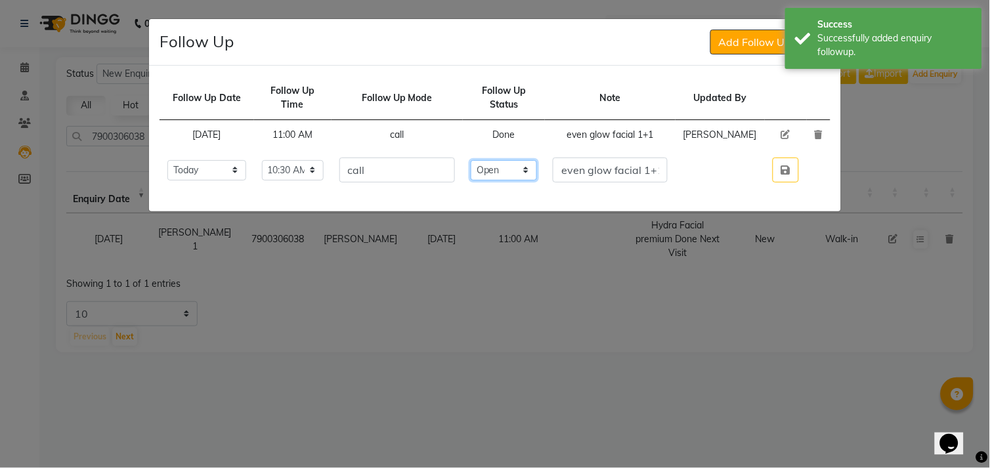
click at [537, 181] on select "Select Open Pending Done" at bounding box center [504, 170] width 66 height 20
select select "Done"
click at [496, 174] on select "Select Open Pending Done" at bounding box center [504, 170] width 66 height 20
click at [779, 182] on button "button" at bounding box center [786, 170] width 26 height 25
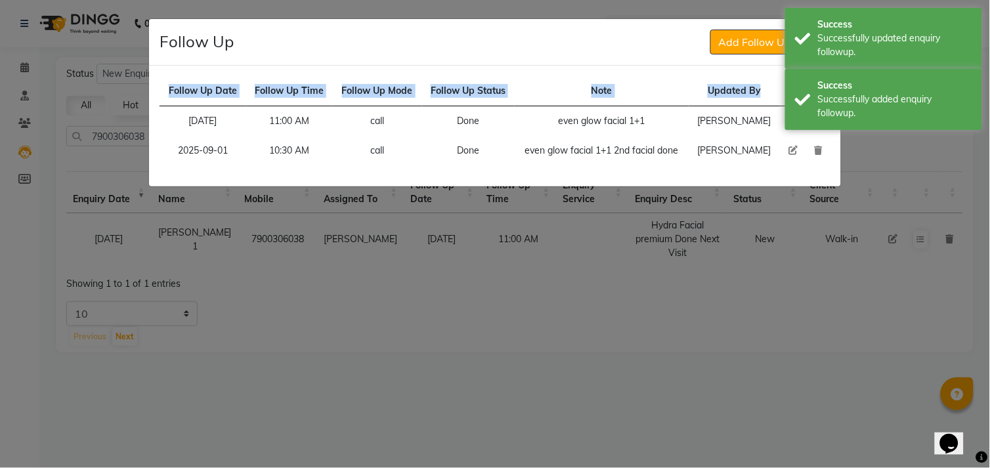
click at [779, 185] on div "Follow Up Date Follow Up Time Follow Up Mode Follow Up Status Note Updated By […" at bounding box center [495, 126] width 692 height 121
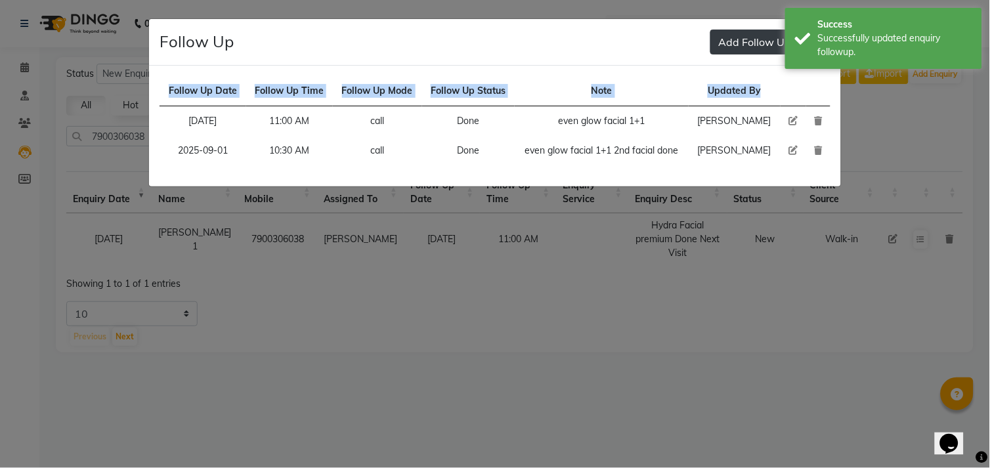
click at [740, 54] on button "Add Follow Up" at bounding box center [755, 42] width 90 height 25
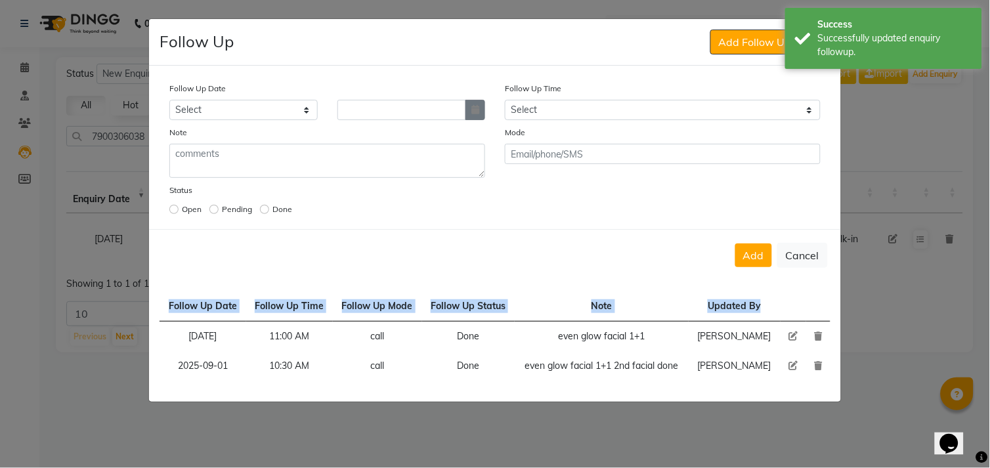
click at [477, 114] on icon "button" at bounding box center [475, 109] width 8 height 9
select select "9"
select select "2025"
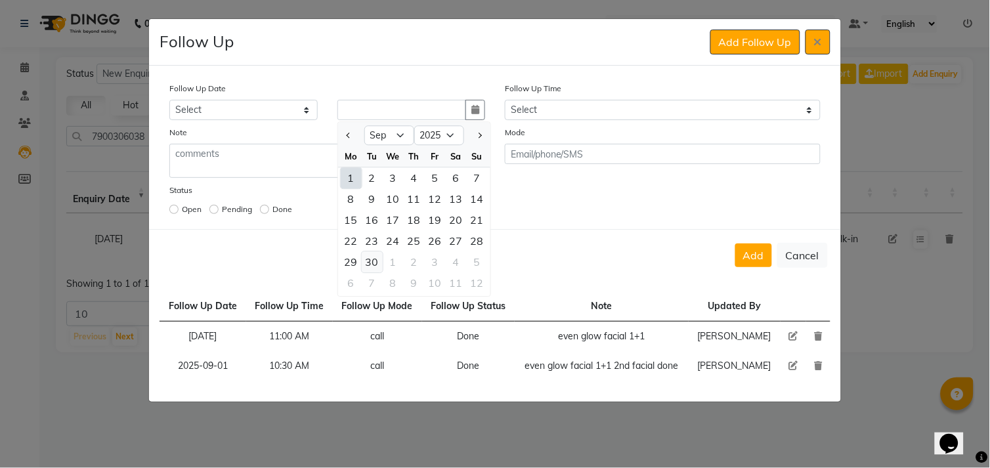
click at [371, 265] on div "30" at bounding box center [372, 261] width 21 height 21
type input "[DATE]"
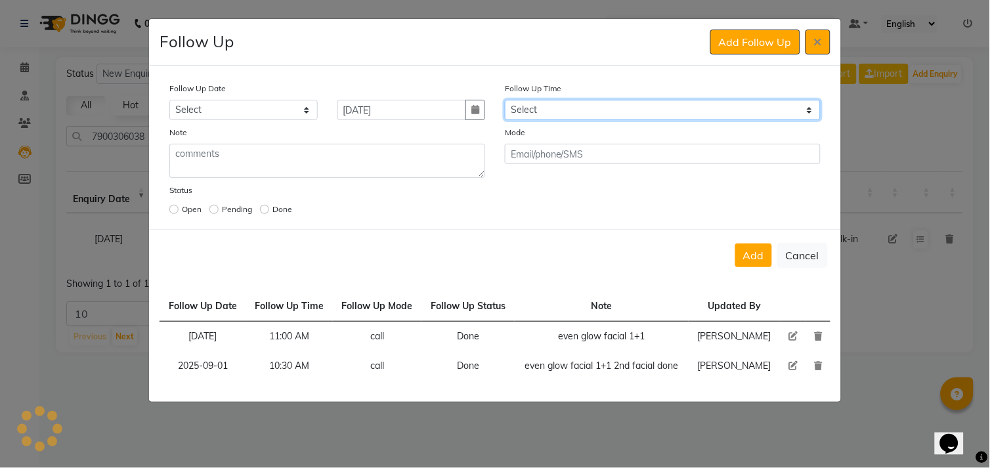
click at [593, 113] on select "Select 07:00 AM 07:15 AM 07:30 AM 07:45 AM 08:00 AM 08:15 AM 08:30 AM 08:45 AM …" at bounding box center [663, 110] width 316 height 20
select select "630"
click at [505, 100] on select "Select 07:00 AM 07:15 AM 07:30 AM 07:45 AM 08:00 AM 08:15 AM 08:30 AM 08:45 AM …" at bounding box center [663, 110] width 316 height 20
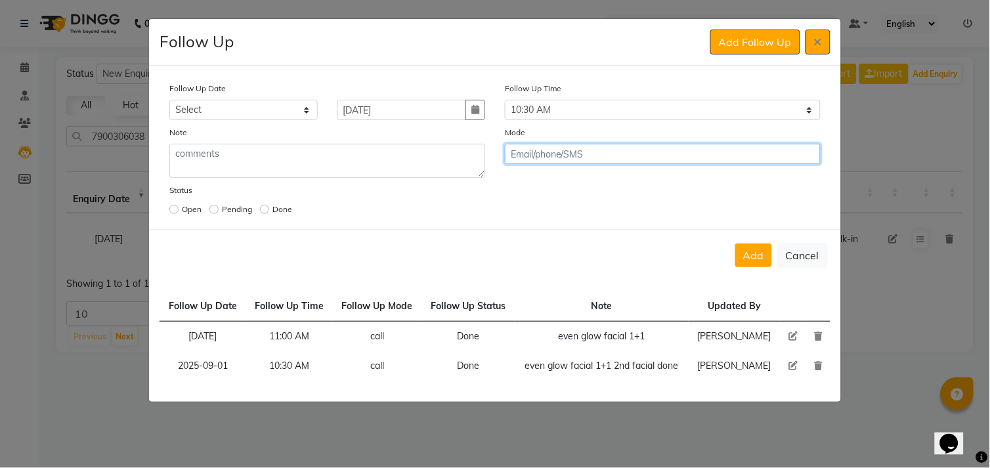
click at [611, 152] on input "text" at bounding box center [663, 154] width 316 height 20
type input "call"
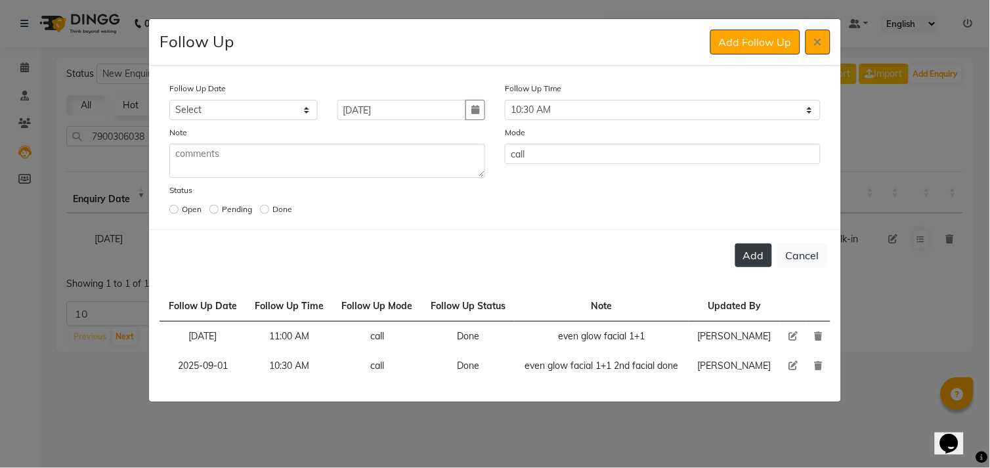
click at [754, 260] on button "Add" at bounding box center [753, 256] width 37 height 24
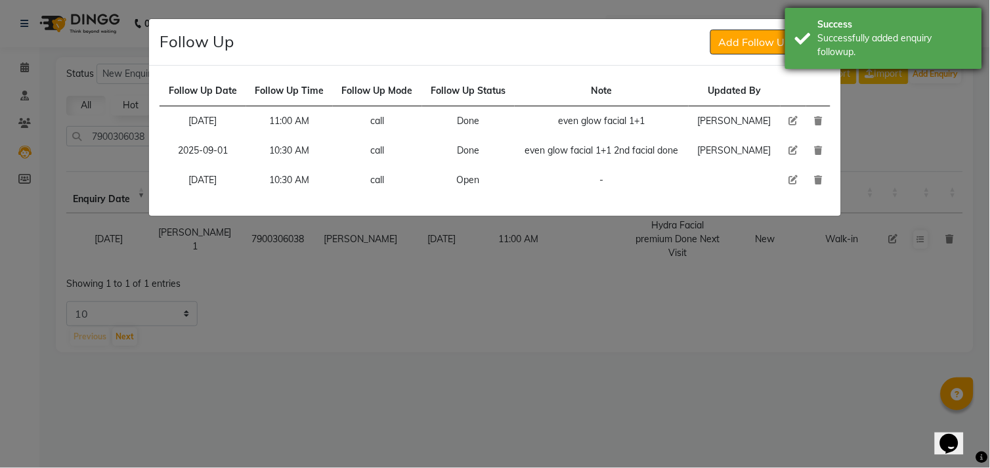
click at [827, 54] on div "Successfully added enquiry followup." at bounding box center [895, 46] width 154 height 28
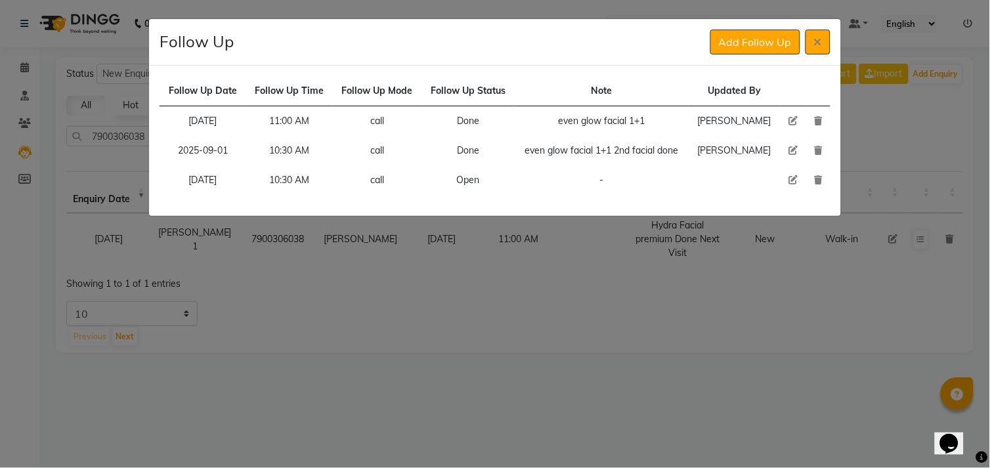
click at [816, 37] on icon at bounding box center [818, 42] width 8 height 11
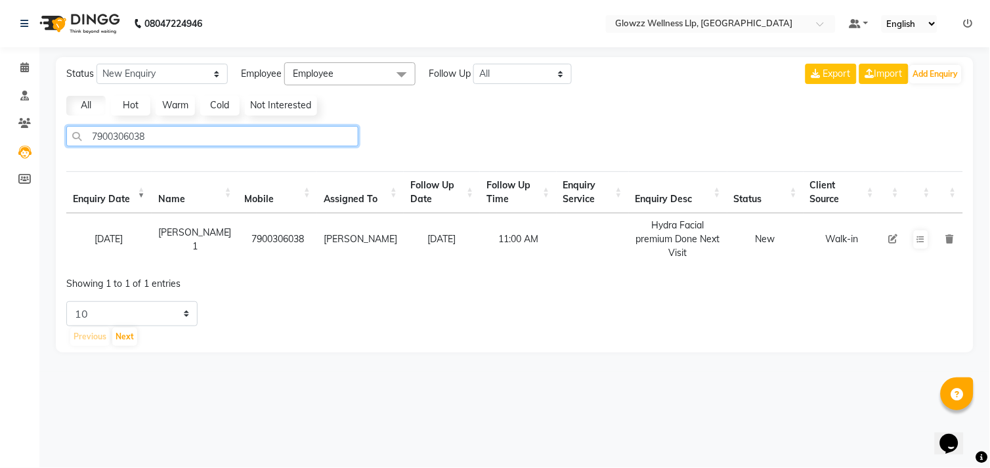
click at [151, 139] on input "7900306038" at bounding box center [212, 136] width 292 height 20
paste input "7906471353"
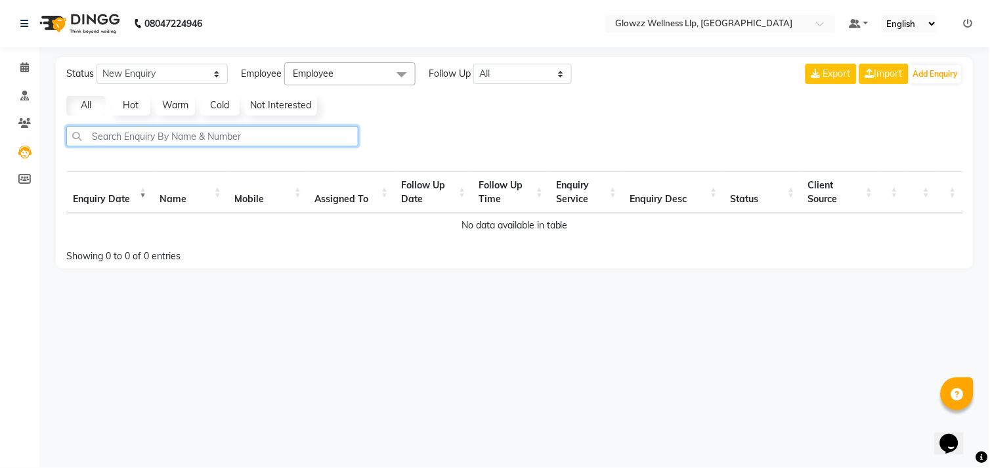
type input "7906471353"
select select "10"
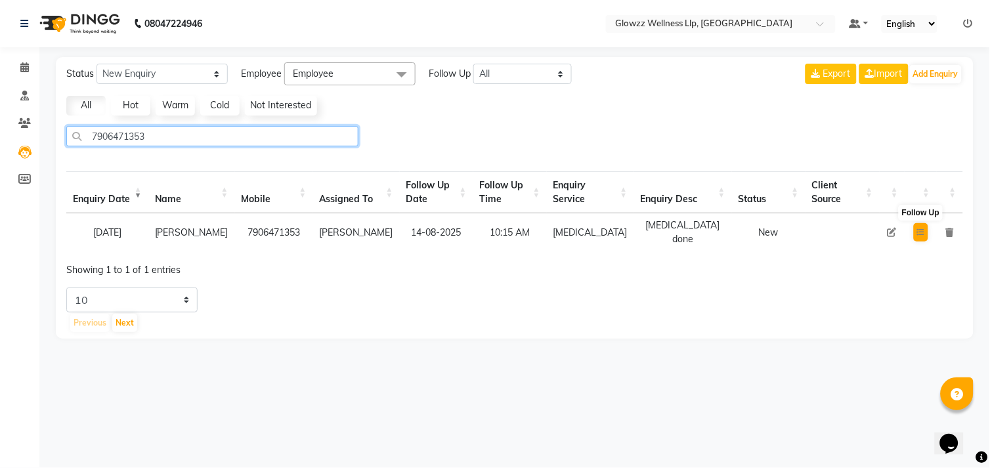
type input "7906471353"
click at [922, 238] on button at bounding box center [921, 232] width 14 height 18
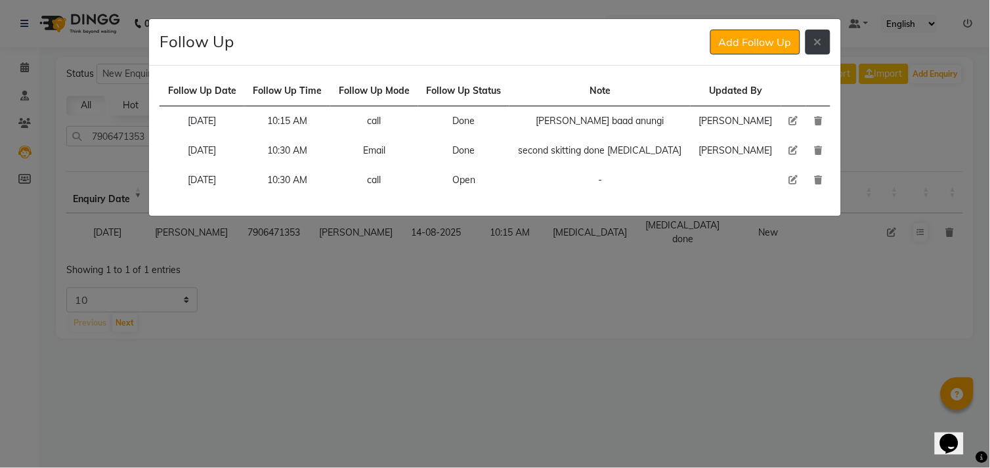
click at [812, 49] on button at bounding box center [817, 42] width 25 height 25
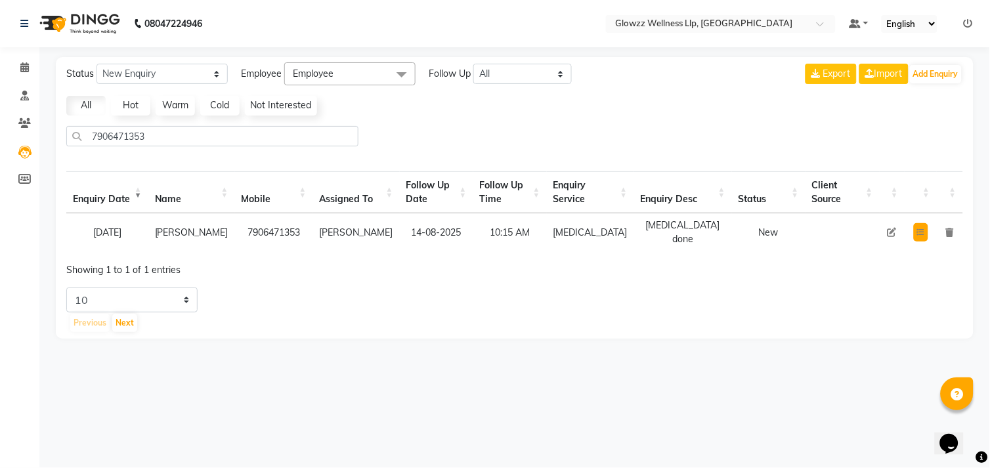
click at [919, 239] on button at bounding box center [921, 232] width 14 height 18
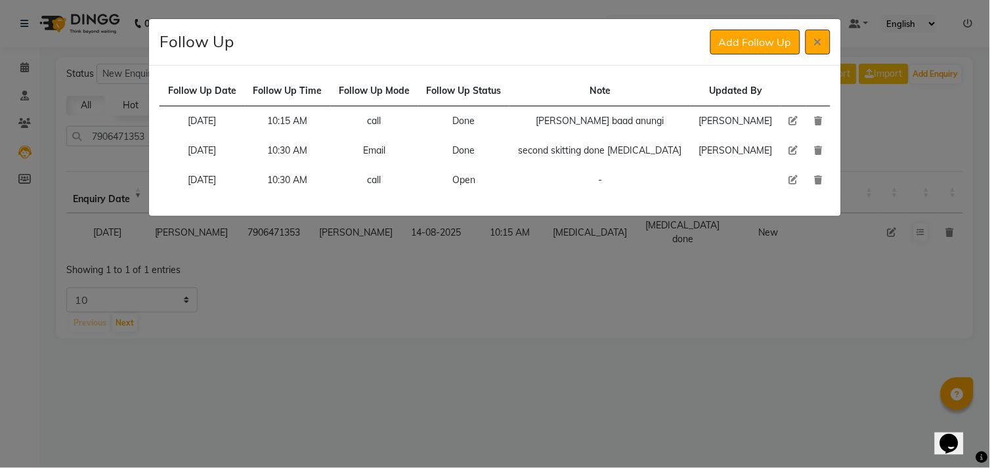
click at [789, 182] on icon at bounding box center [793, 179] width 9 height 9
select select "630"
select select "Open"
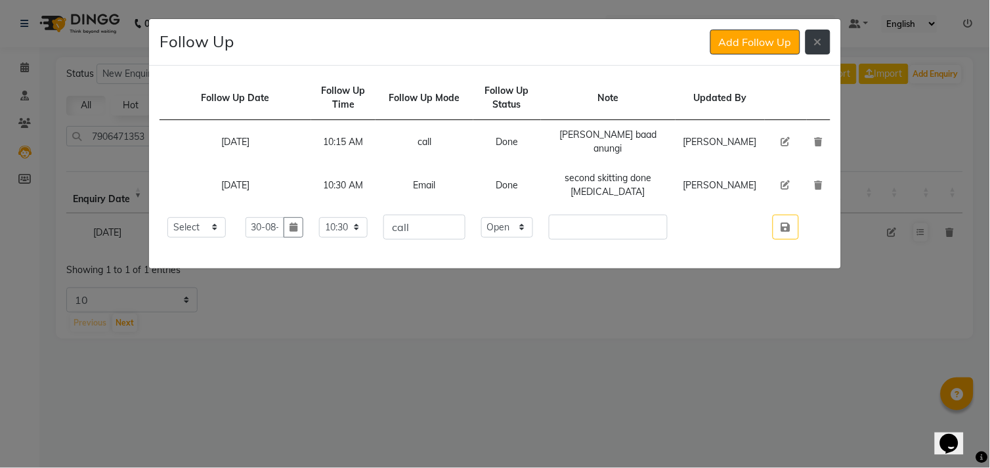
click at [821, 43] on icon at bounding box center [818, 42] width 8 height 11
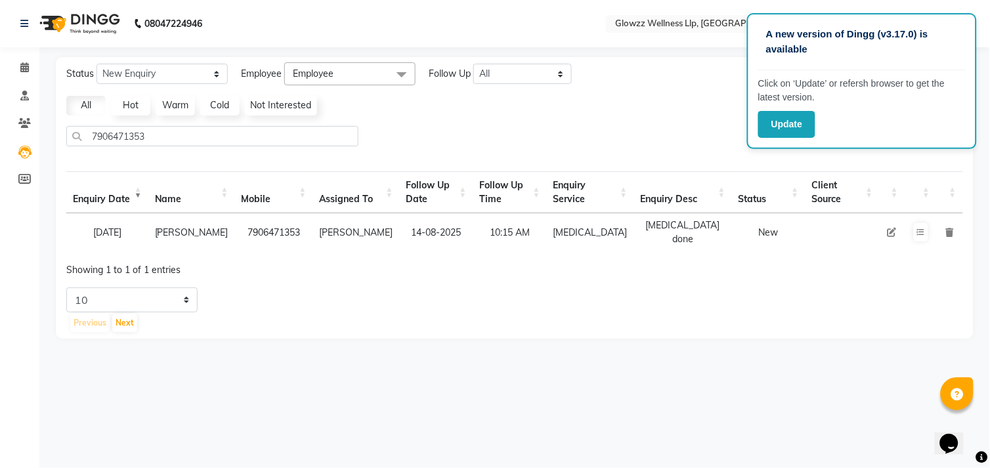
click at [821, 43] on p "A new version of Dingg (v3.17.0) is available" at bounding box center [862, 42] width 192 height 30
click at [786, 131] on button "Update" at bounding box center [786, 124] width 57 height 27
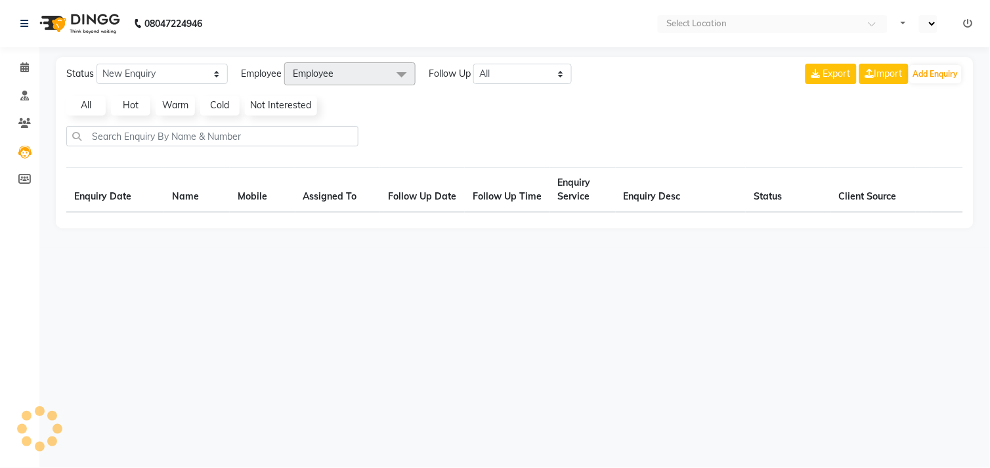
select select "en"
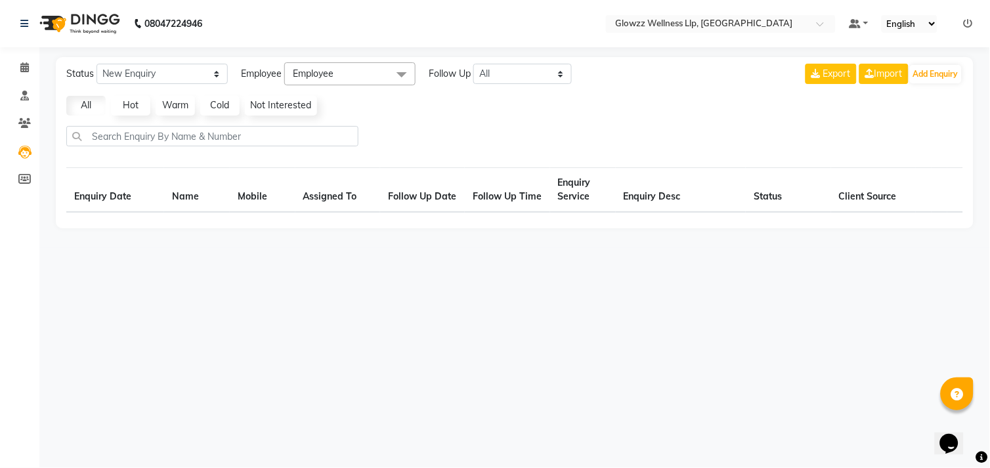
select select "10"
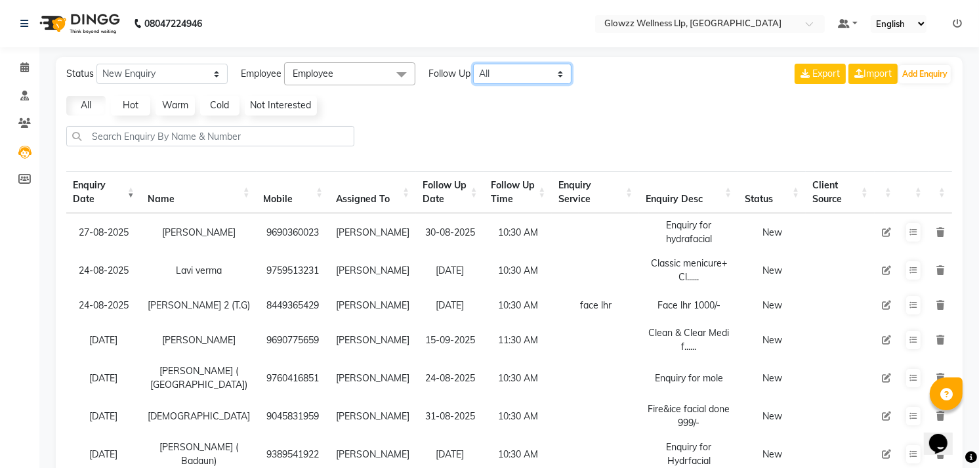
drag, startPoint x: 528, startPoint y: 70, endPoint x: 520, endPoint y: 114, distance: 44.0
click at [520, 114] on div "Status New Enquiry Open Enquiry Converted Enquiry All All New Open Converted Em…" at bounding box center [509, 366] width 907 height 618
select select "[DATE]"
click at [474, 64] on select "All [DATE] [DATE] This Week This Month Custom" at bounding box center [522, 74] width 98 height 20
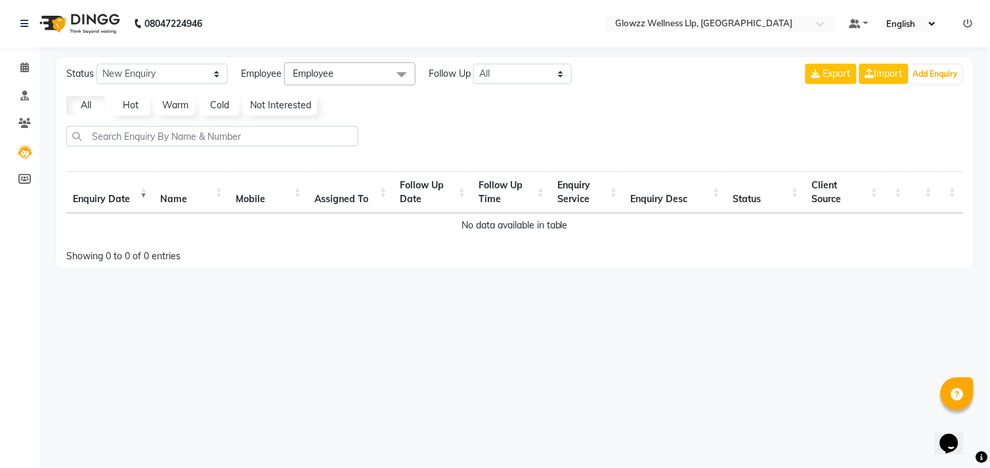
click at [520, 114] on div "All Hot Warm Cold Not Interested" at bounding box center [514, 106] width 907 height 20
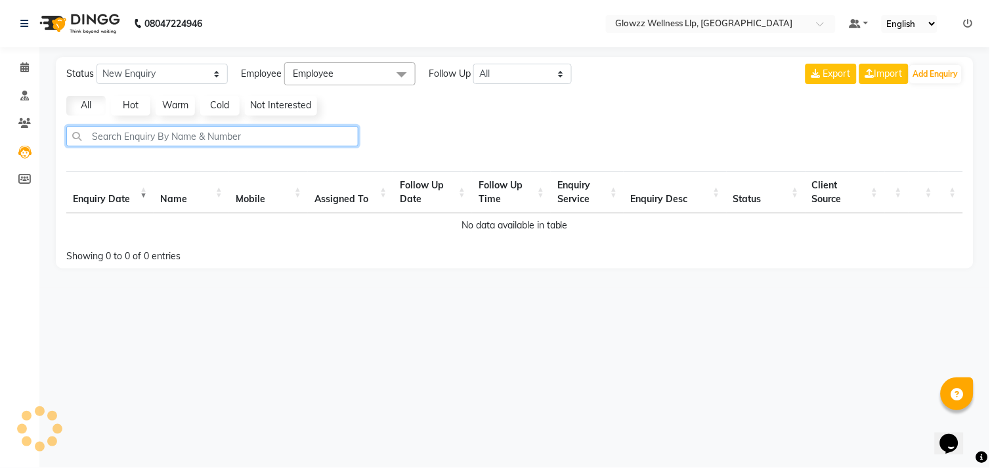
click at [241, 138] on input "text" at bounding box center [212, 136] width 292 height 20
paste input "7906471353"
type input "7906471353"
select select "10"
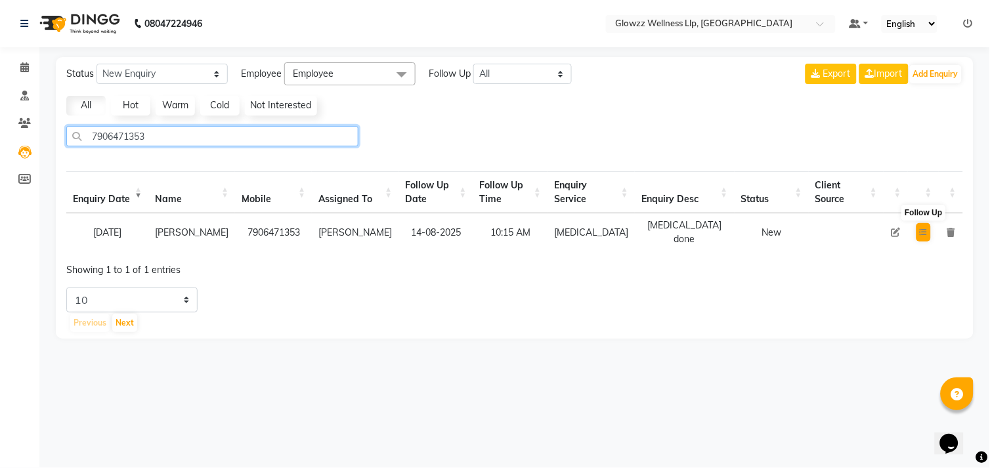
type input "7906471353"
click at [920, 232] on icon at bounding box center [924, 232] width 8 height 8
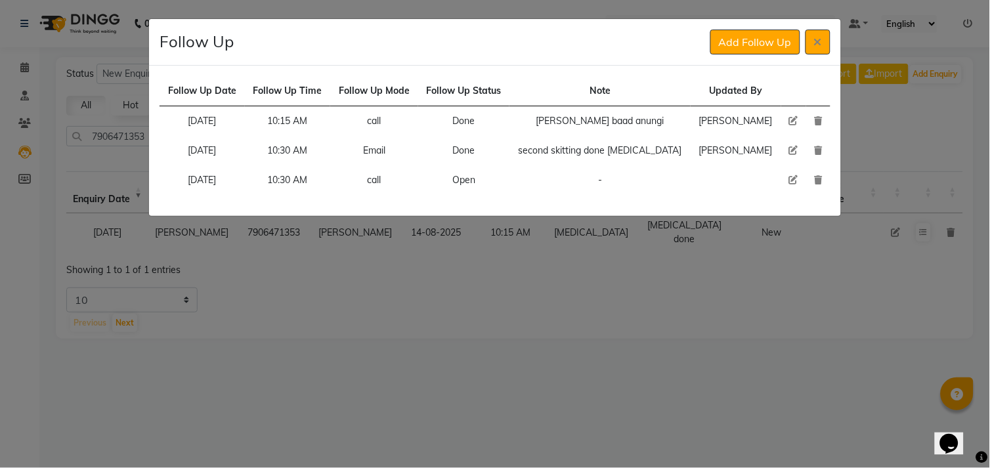
click at [789, 182] on icon at bounding box center [793, 179] width 9 height 9
select select "630"
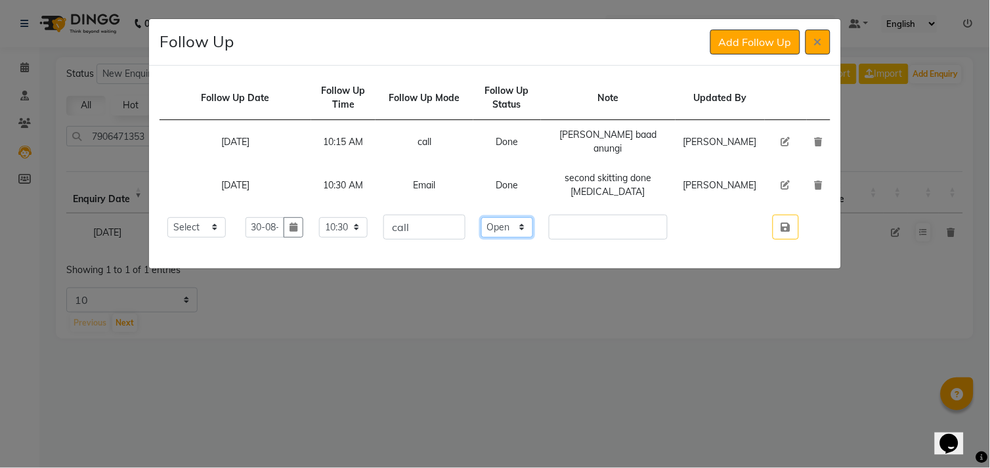
click at [533, 231] on select "Select Open Pending Done" at bounding box center [507, 227] width 52 height 20
select select "Done"
click at [522, 217] on select "Select Open Pending Done" at bounding box center [507, 227] width 52 height 20
click at [632, 239] on input "text" at bounding box center [608, 227] width 119 height 25
click at [622, 230] on input "text" at bounding box center [608, 227] width 119 height 25
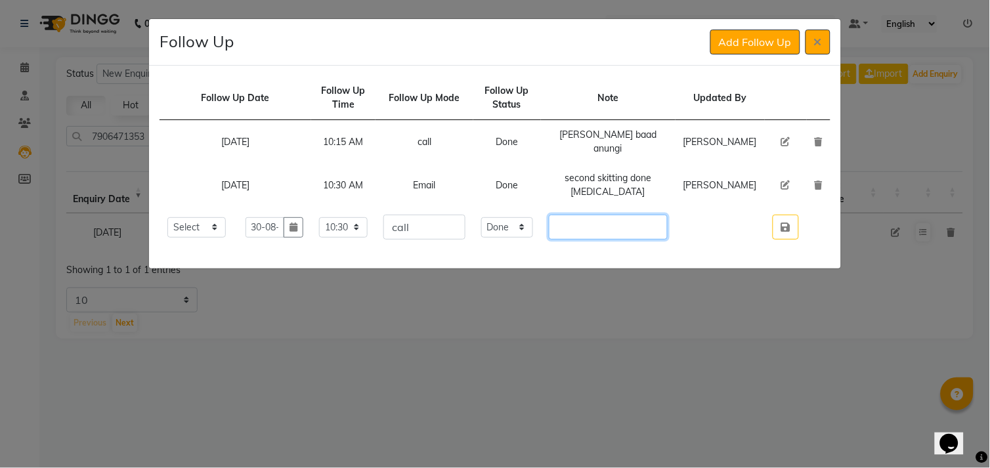
click at [622, 230] on input "text" at bounding box center [608, 227] width 119 height 25
click at [549, 364] on ngb-modal-window "Follow Up Add Follow Up Follow Up Date Follow Up Time Follow Up Mode Follow Up …" at bounding box center [495, 234] width 990 height 468
click at [619, 224] on input "text" at bounding box center [608, 227] width 119 height 25
type input "confirm karti h vo kab ayengi"
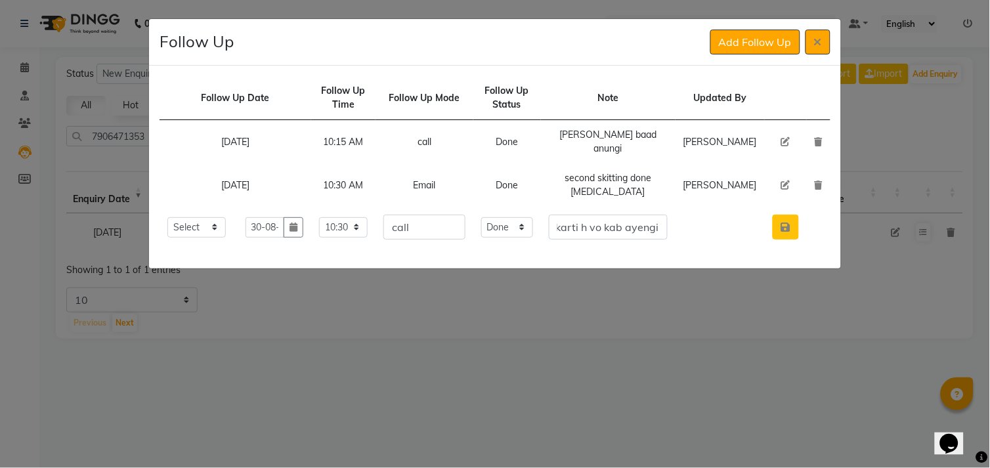
scroll to position [0, 0]
click at [788, 222] on icon "button" at bounding box center [785, 227] width 9 height 11
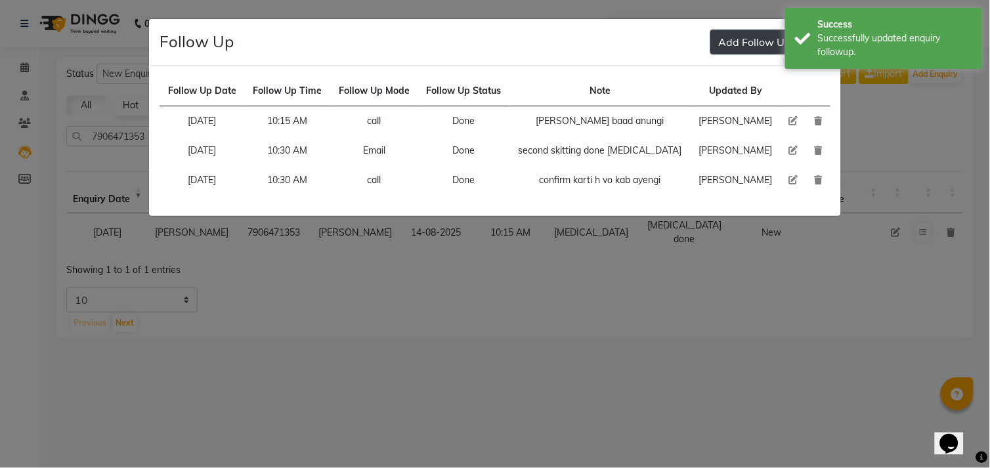
click at [756, 51] on button "Add Follow Up" at bounding box center [755, 42] width 90 height 25
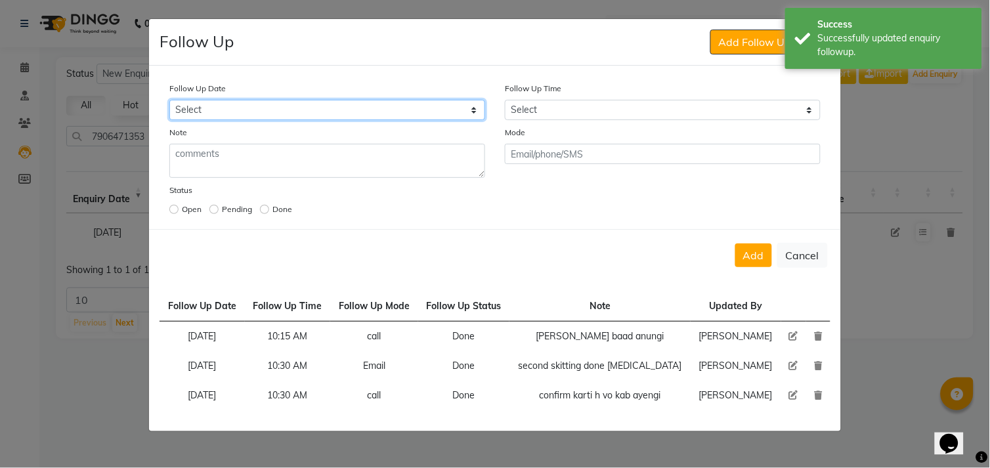
click at [438, 115] on select "Select [DATE] [DATE] [DATE] ([DATE]) [DATE] ([DATE]) [DATE] ([DATE]) [DATE] ([D…" at bounding box center [327, 110] width 316 height 20
select select "custom_date"
click at [169, 100] on select "Select [DATE] [DATE] [DATE] ([DATE]) [DATE] ([DATE]) [DATE] ([DATE]) [DATE] ([D…" at bounding box center [327, 110] width 316 height 20
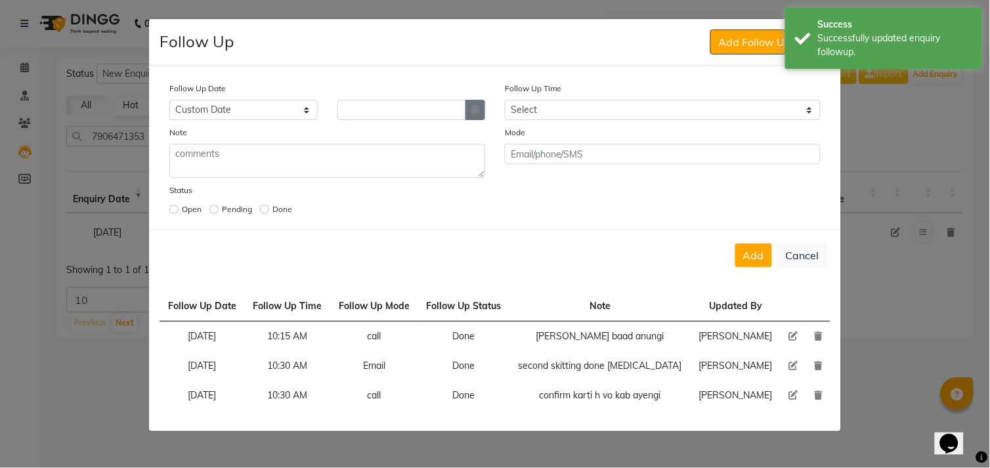
click at [475, 110] on icon "button" at bounding box center [475, 109] width 8 height 9
select select "9"
select select "2025"
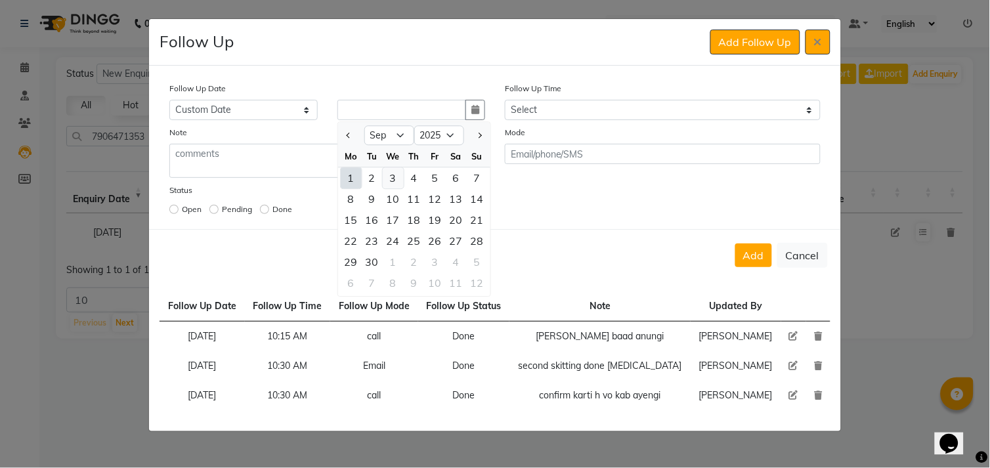
click at [397, 180] on div "3" at bounding box center [393, 177] width 21 height 21
type input "03-09-2025"
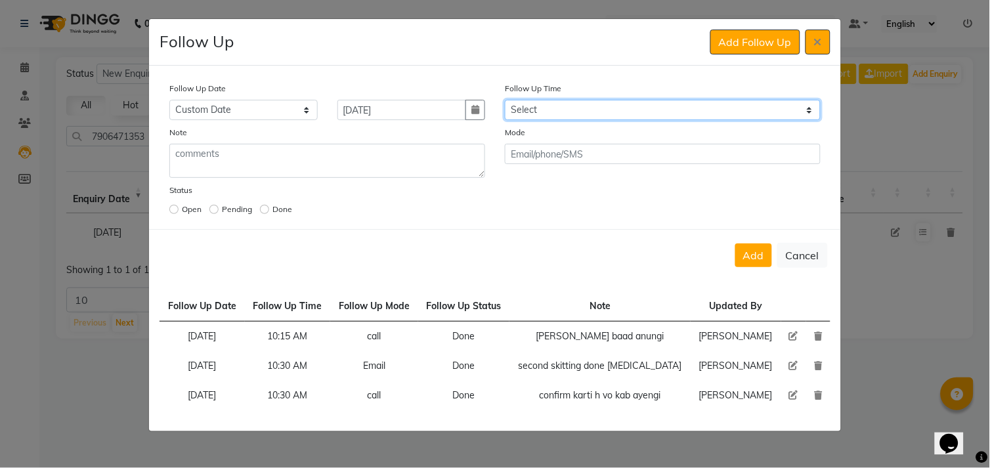
click at [584, 110] on select "Select 07:00 AM 07:15 AM 07:30 AM 07:45 AM 08:00 AM 08:15 AM 08:30 AM 08:45 AM …" at bounding box center [663, 110] width 316 height 20
select select "630"
click at [505, 100] on select "Select 07:00 AM 07:15 AM 07:30 AM 07:45 AM 08:00 AM 08:15 AM 08:30 AM 08:45 AM …" at bounding box center [663, 110] width 316 height 20
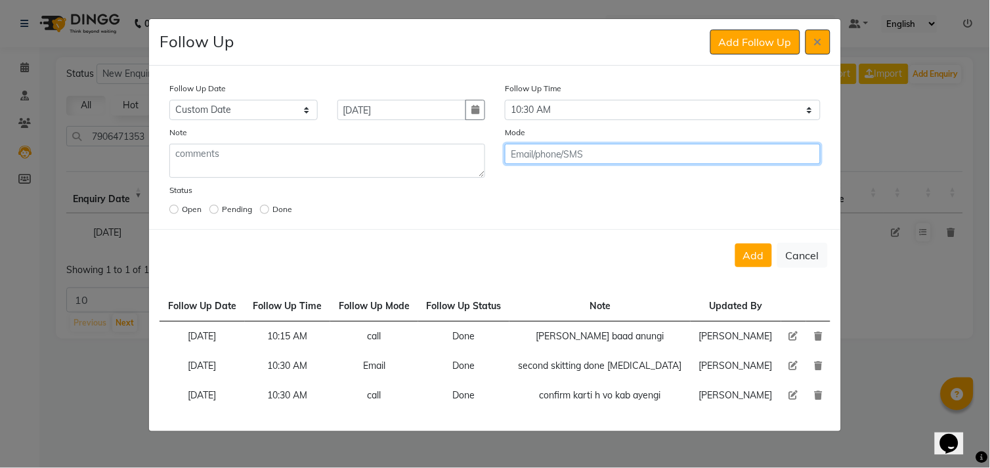
click at [585, 156] on input "text" at bounding box center [663, 154] width 316 height 20
type input "call"
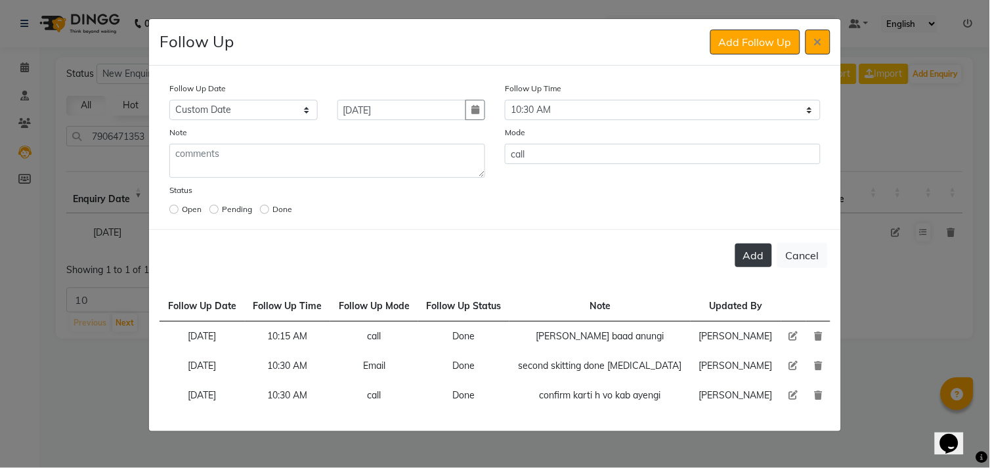
click at [759, 258] on button "Add" at bounding box center [753, 256] width 37 height 24
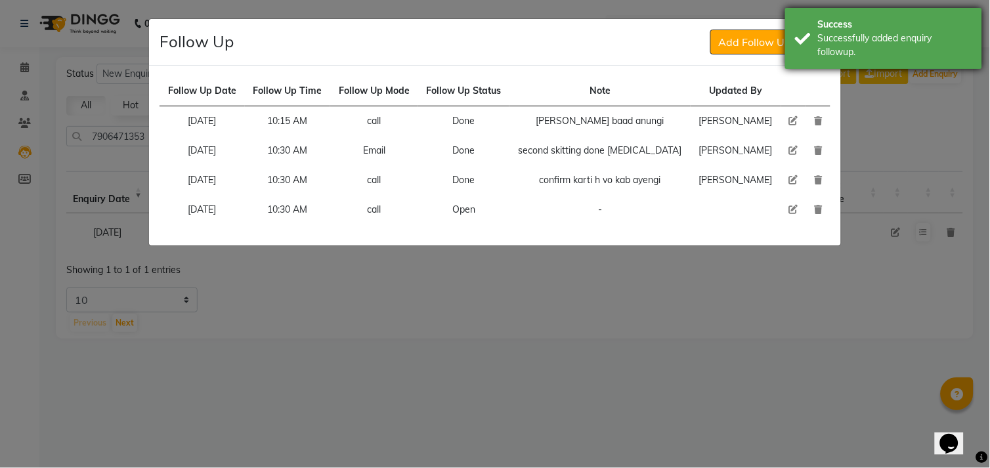
click at [818, 18] on div "Success" at bounding box center [895, 25] width 154 height 14
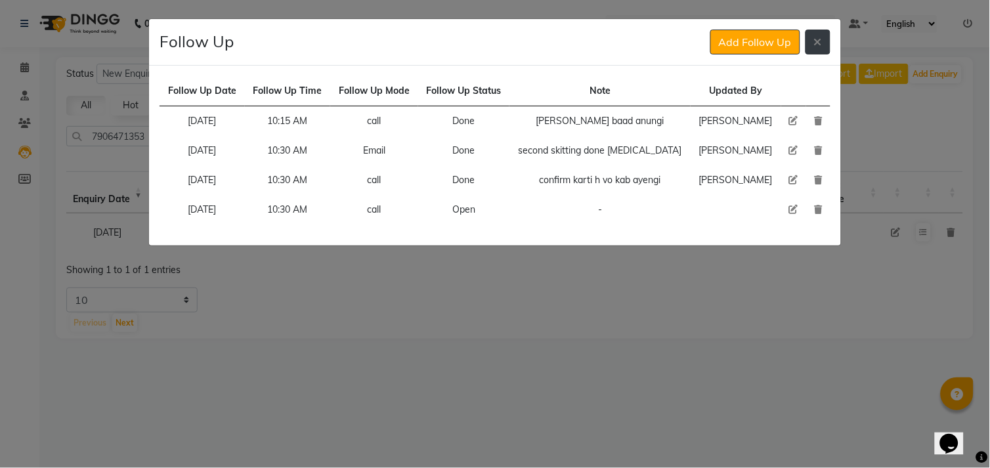
click at [811, 53] on button at bounding box center [817, 42] width 25 height 25
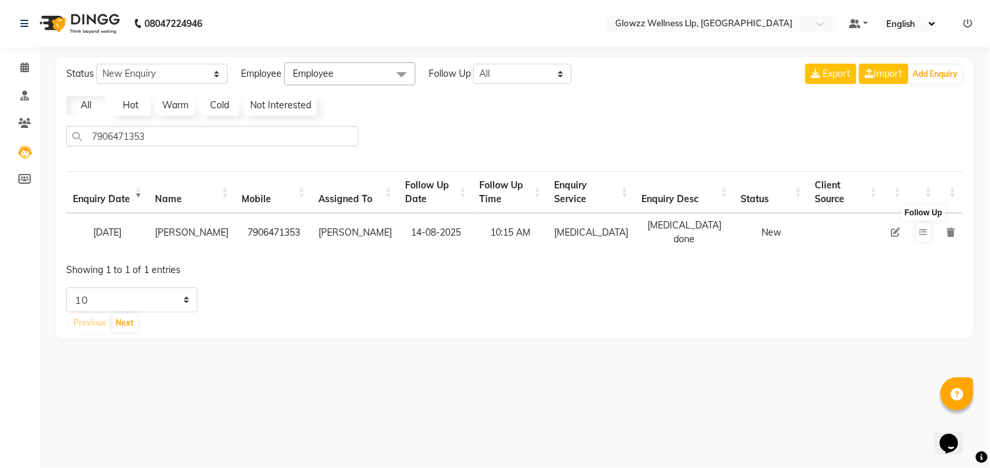
drag, startPoint x: 258, startPoint y: 3, endPoint x: 366, endPoint y: 433, distance: 443.4
click at [366, 433] on div "08047224946 Select Location × Glowzz Wellness Llp, Stadium Road Default Panel M…" at bounding box center [495, 234] width 990 height 468
